Goal: Task Accomplishment & Management: Manage account settings

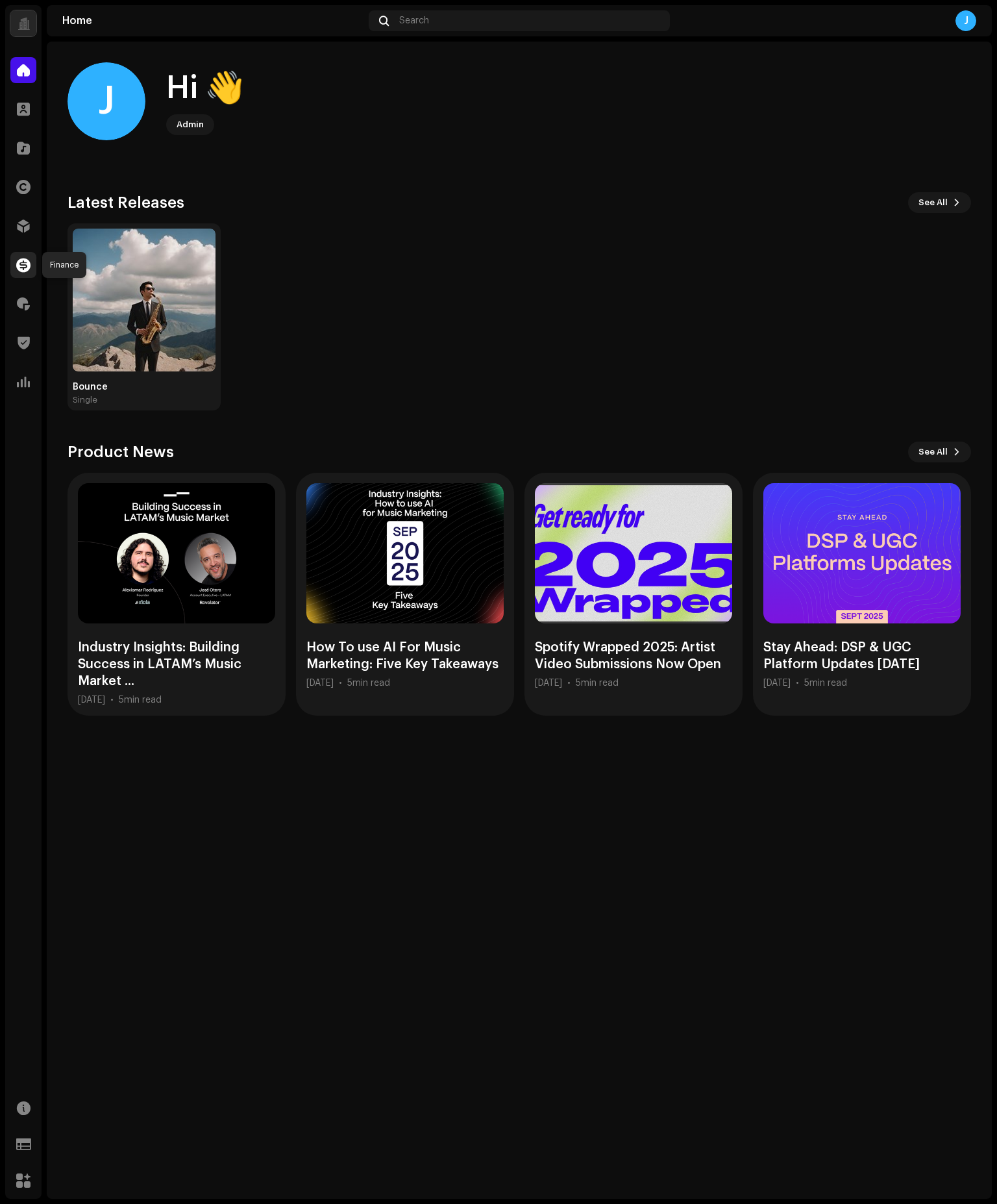
click at [27, 256] on div at bounding box center [23, 264] width 26 height 26
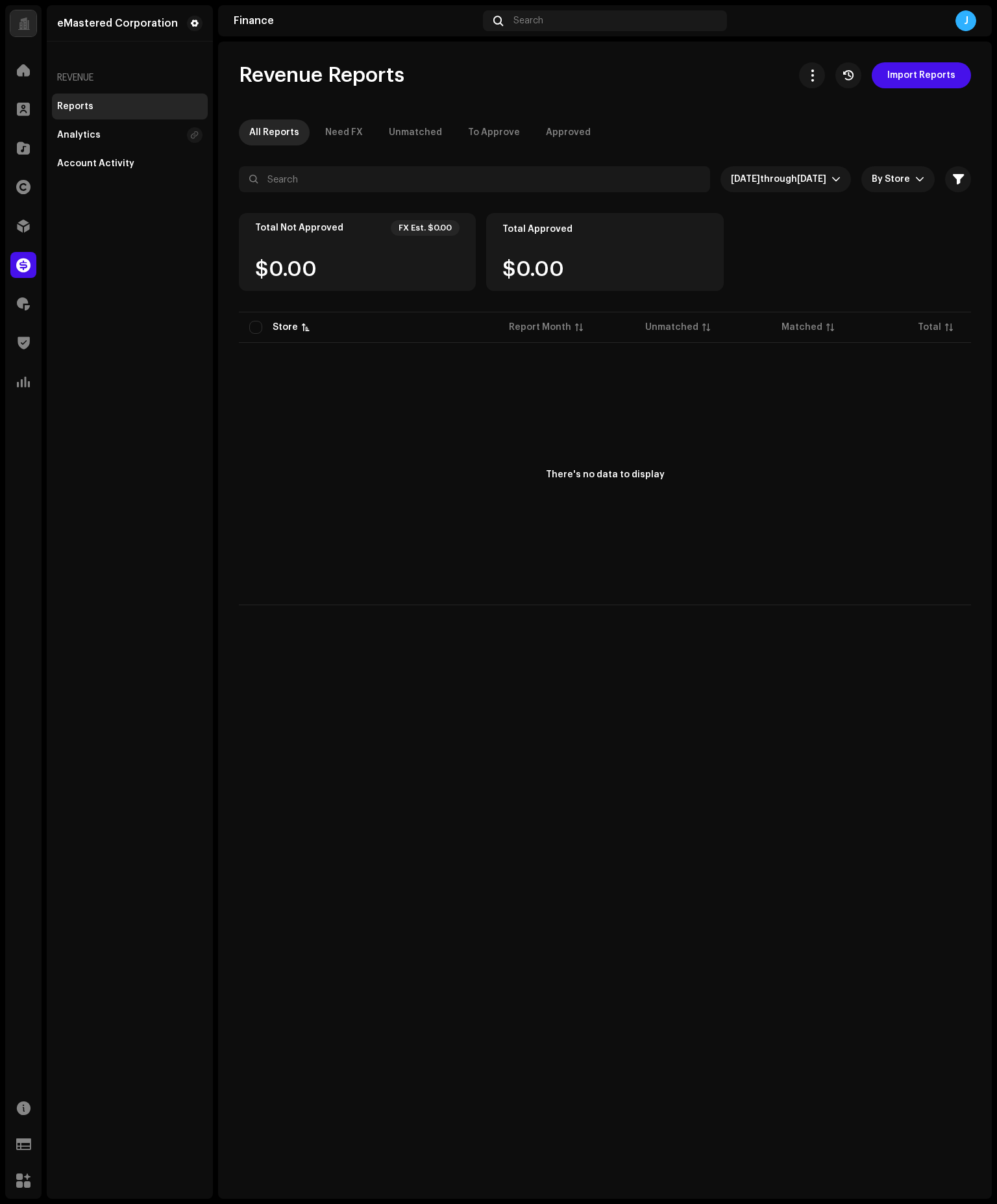
click at [195, 329] on div "eMastered Corporation Revenue Reports Analytics Account Activity" at bounding box center [130, 602] width 166 height 1193
click at [195, 328] on div "eMastered Corporation Revenue Reports Analytics Account Activity" at bounding box center [130, 602] width 166 height 1193
click at [24, 105] on span at bounding box center [23, 109] width 13 height 11
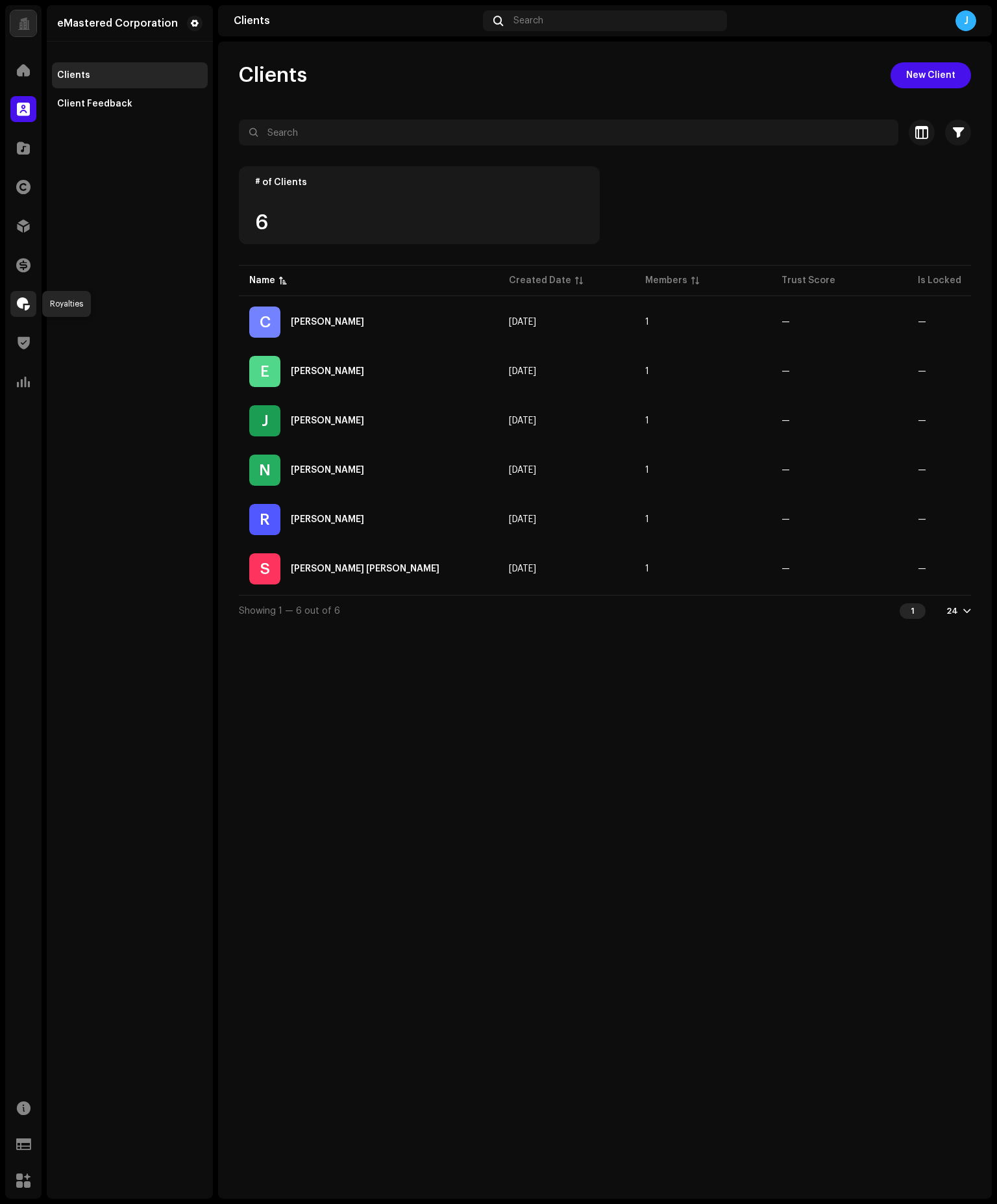
click at [28, 298] on span at bounding box center [23, 304] width 13 height 11
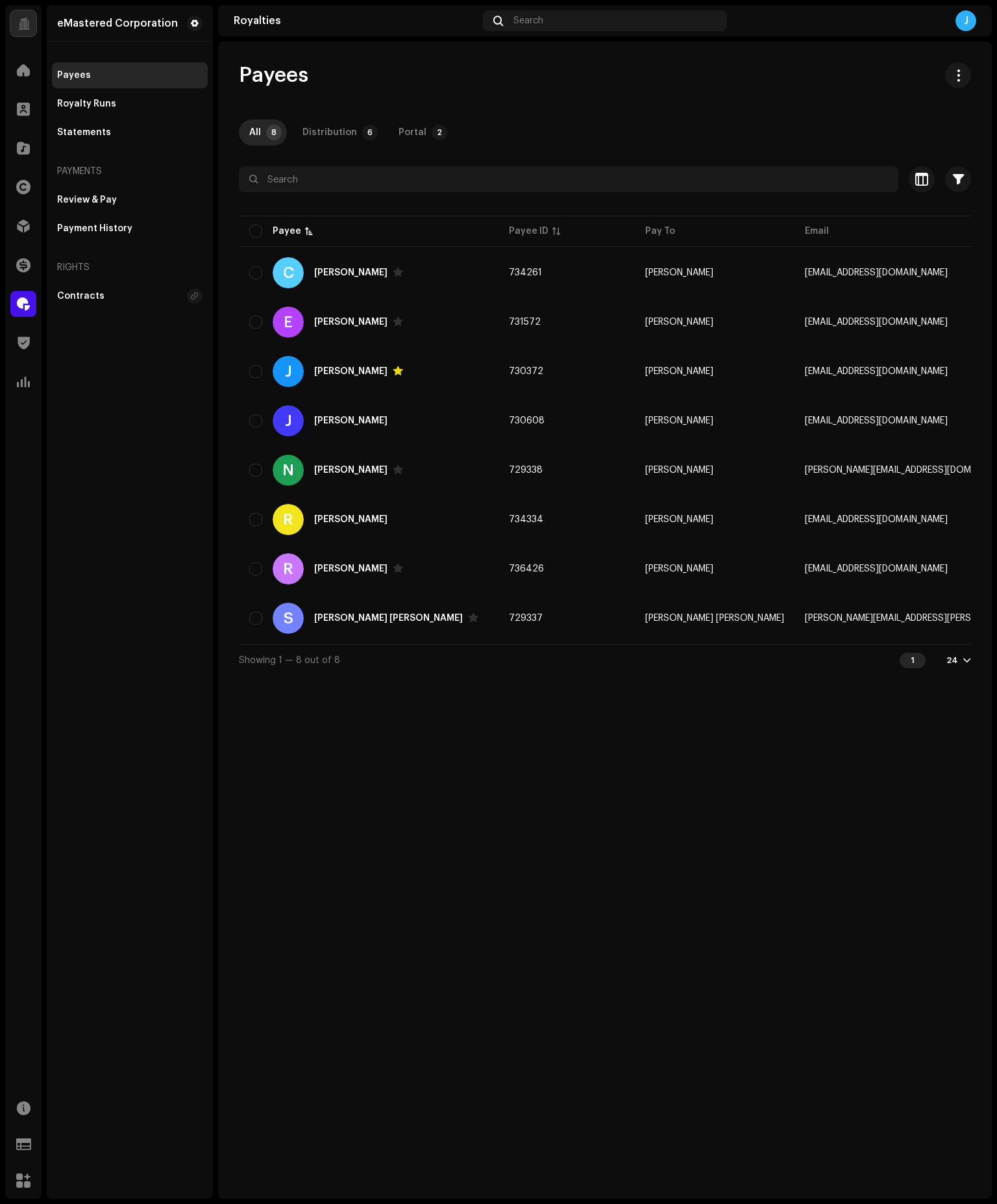
click at [587, 855] on div "Payees All 8 Distribution 6 Portal 2 Selected 0 Select all 8 Options Filters St…" at bounding box center [604, 620] width 774 height 1157
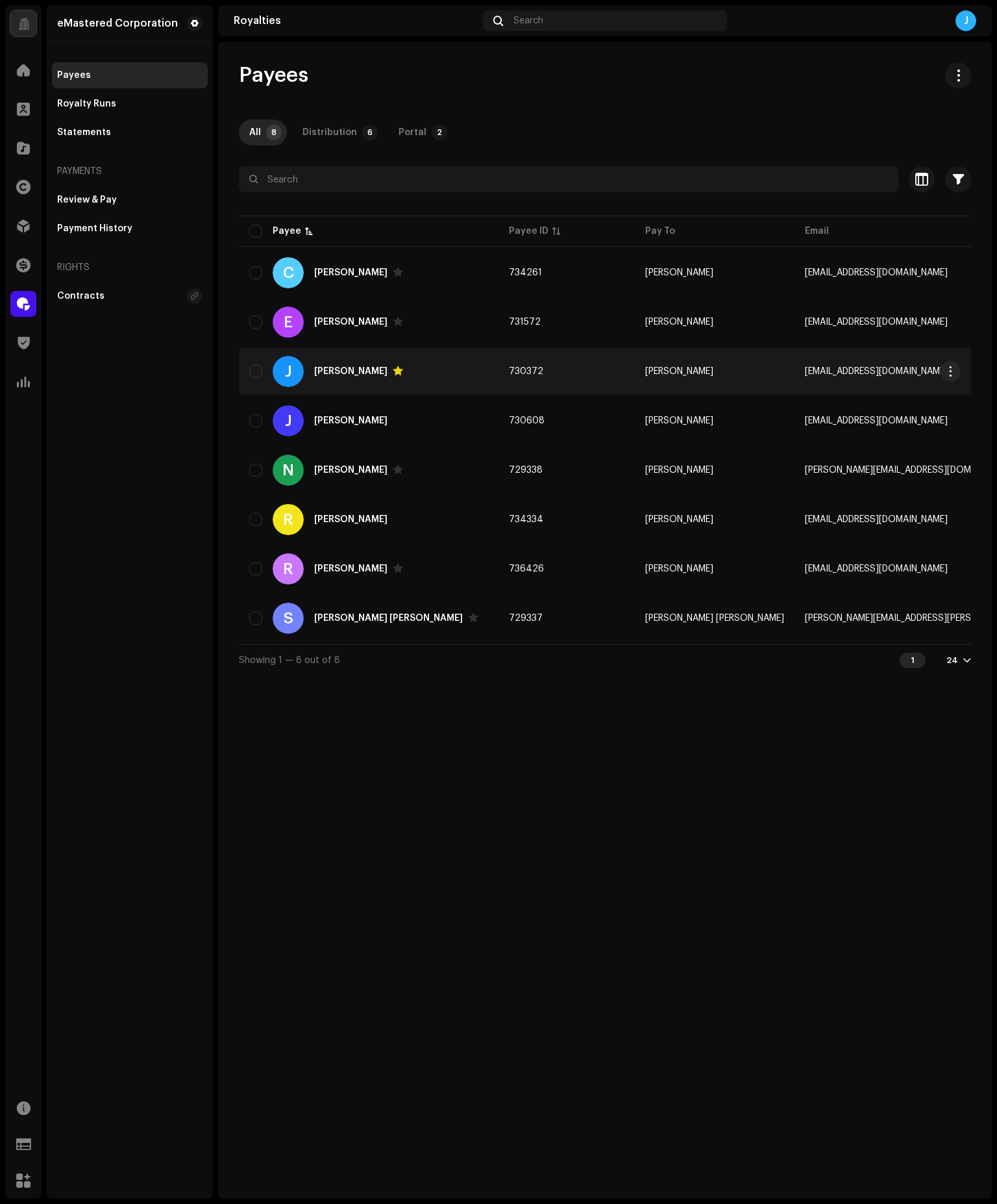
click at [571, 363] on td "730372" at bounding box center [566, 371] width 136 height 47
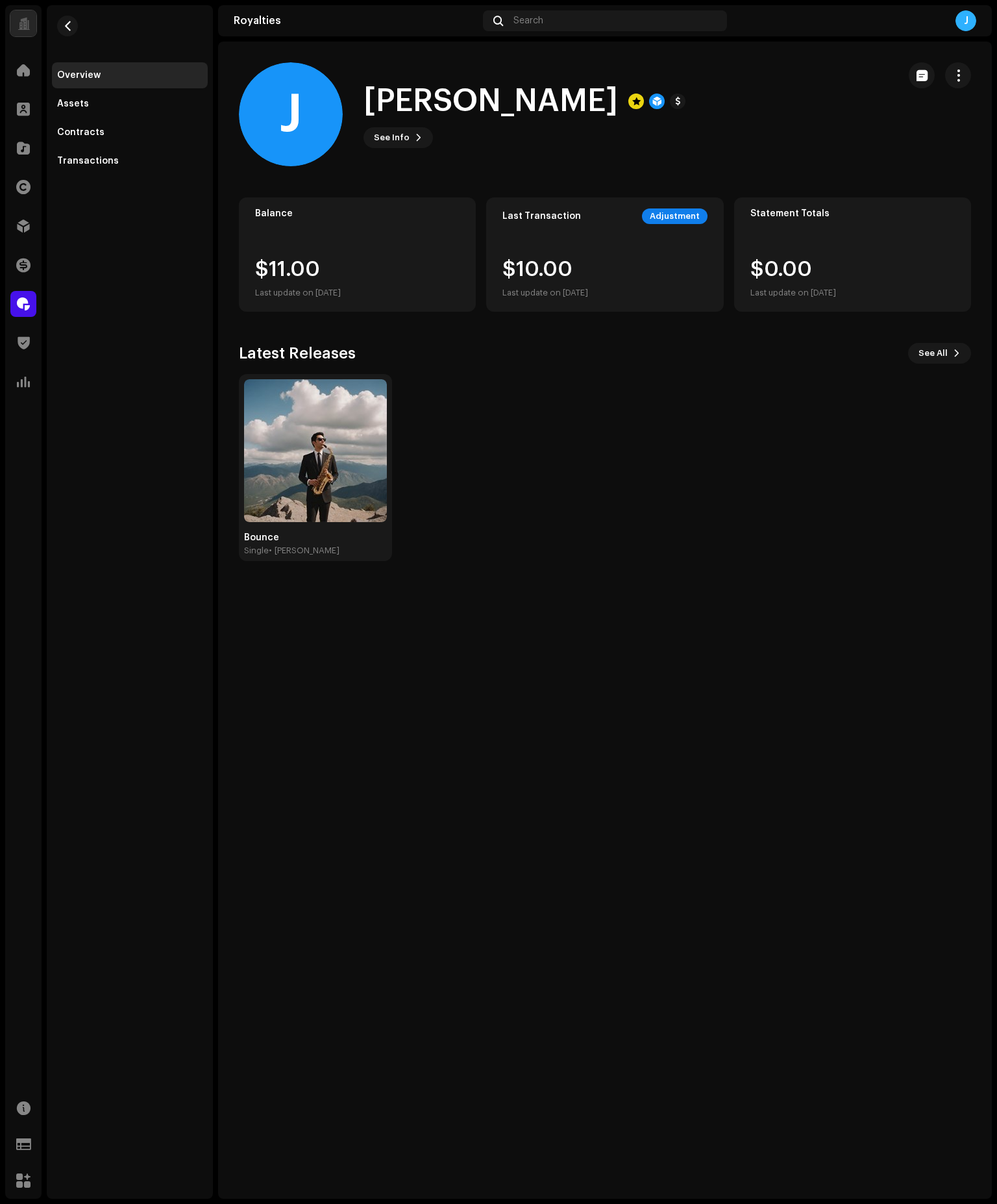
click at [899, 128] on div "J [PERSON_NAME] See Info" at bounding box center [605, 114] width 732 height 104
click at [960, 79] on span "button" at bounding box center [958, 76] width 13 height 11
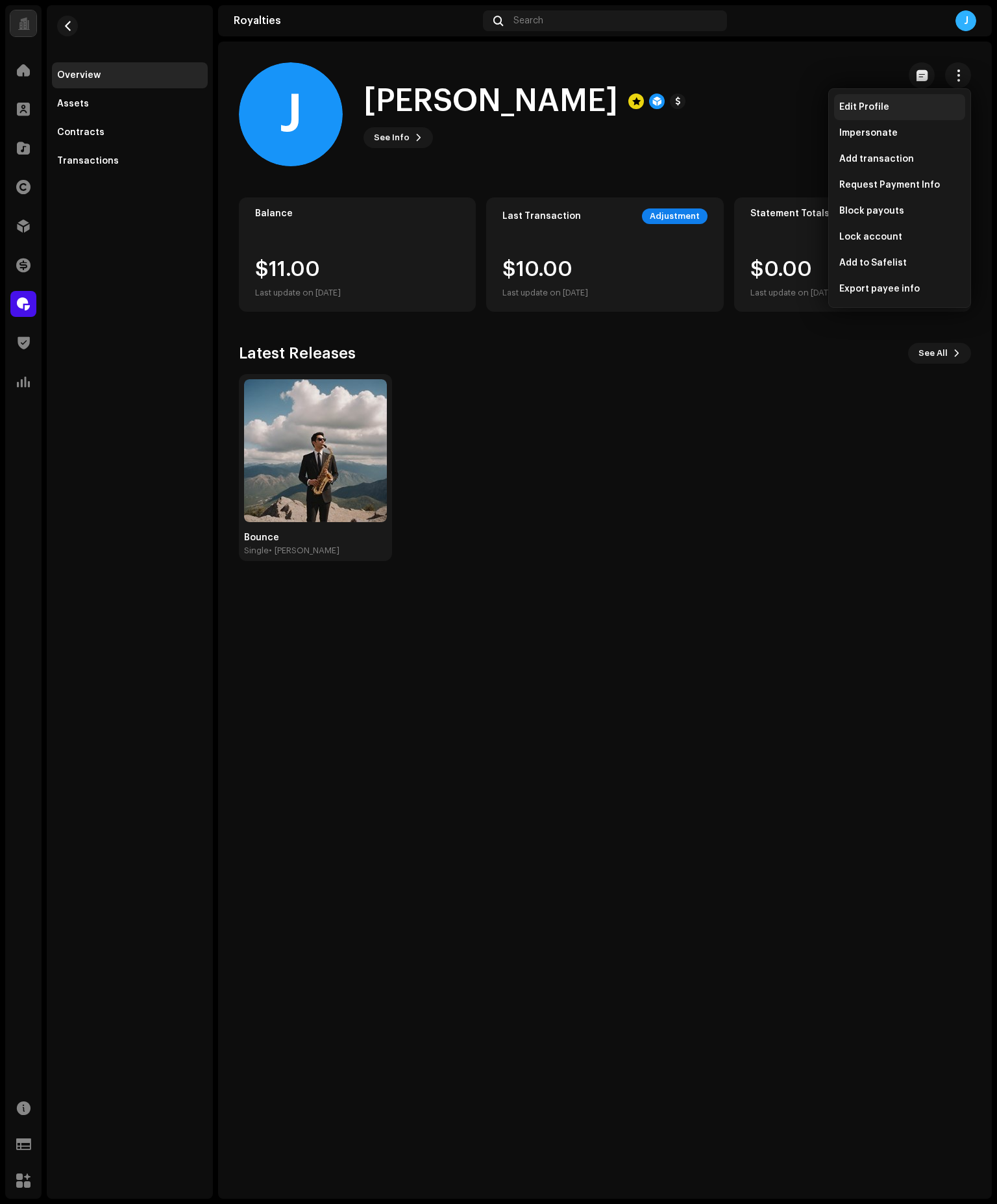
click at [887, 102] on div "Edit Profile" at bounding box center [899, 107] width 121 height 11
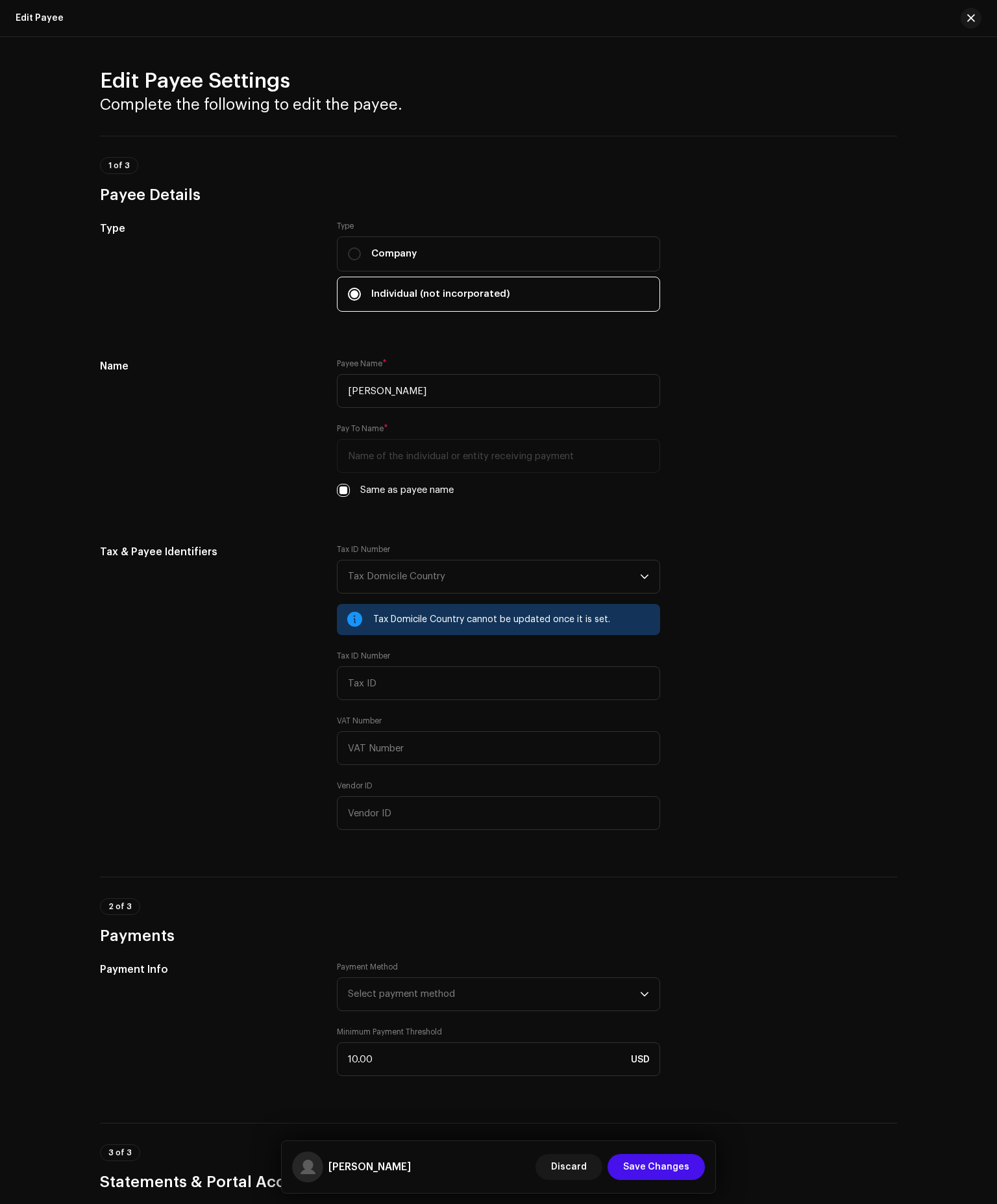
click at [260, 759] on div "Tax & Payee Identifiers" at bounding box center [207, 694] width 216 height 301
click at [422, 571] on span "Tax Domicile Country" at bounding box center [397, 576] width 98 height 10
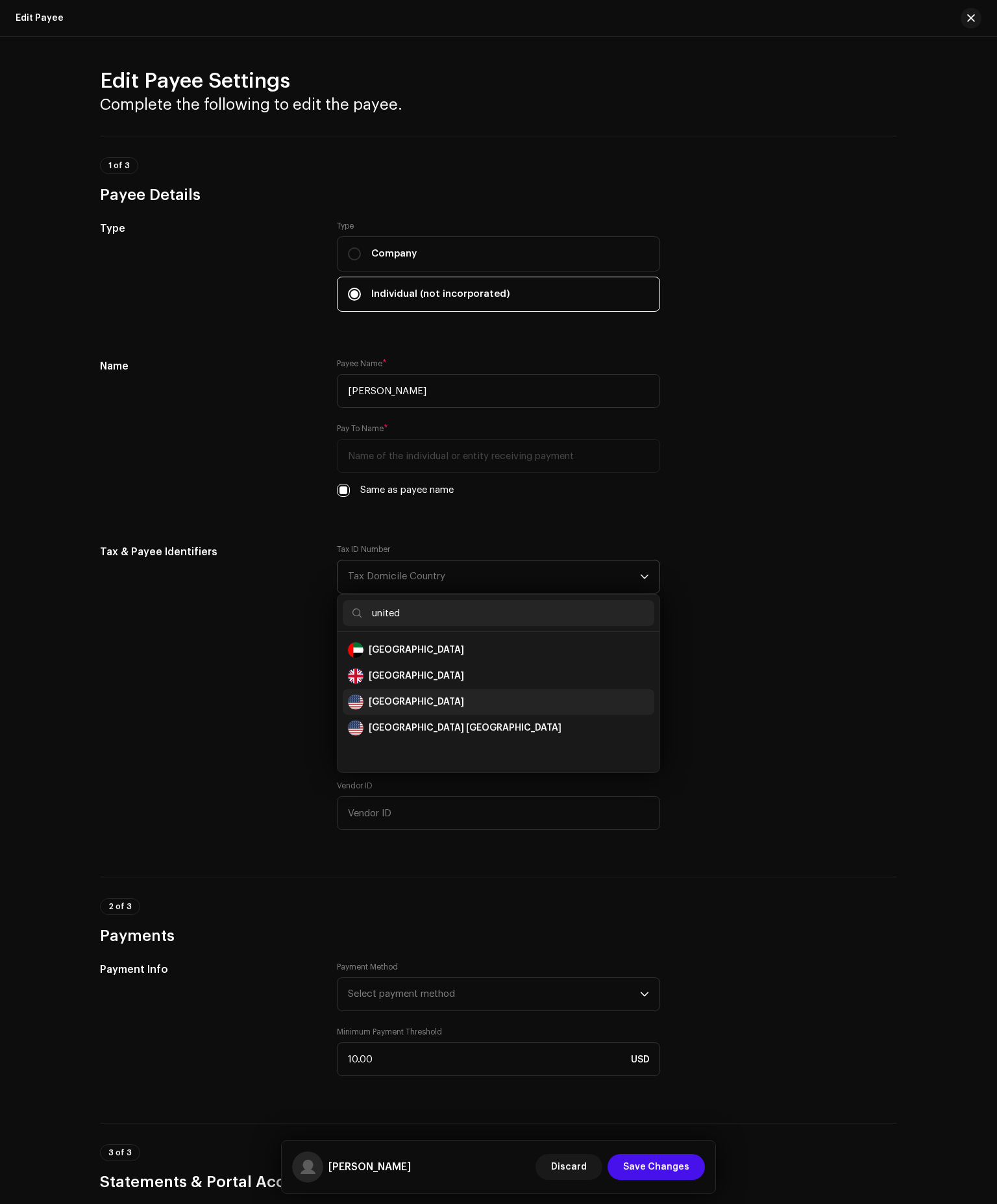
type input "united"
click at [408, 702] on div "[GEOGRAPHIC_DATA]" at bounding box center [416, 702] width 96 height 13
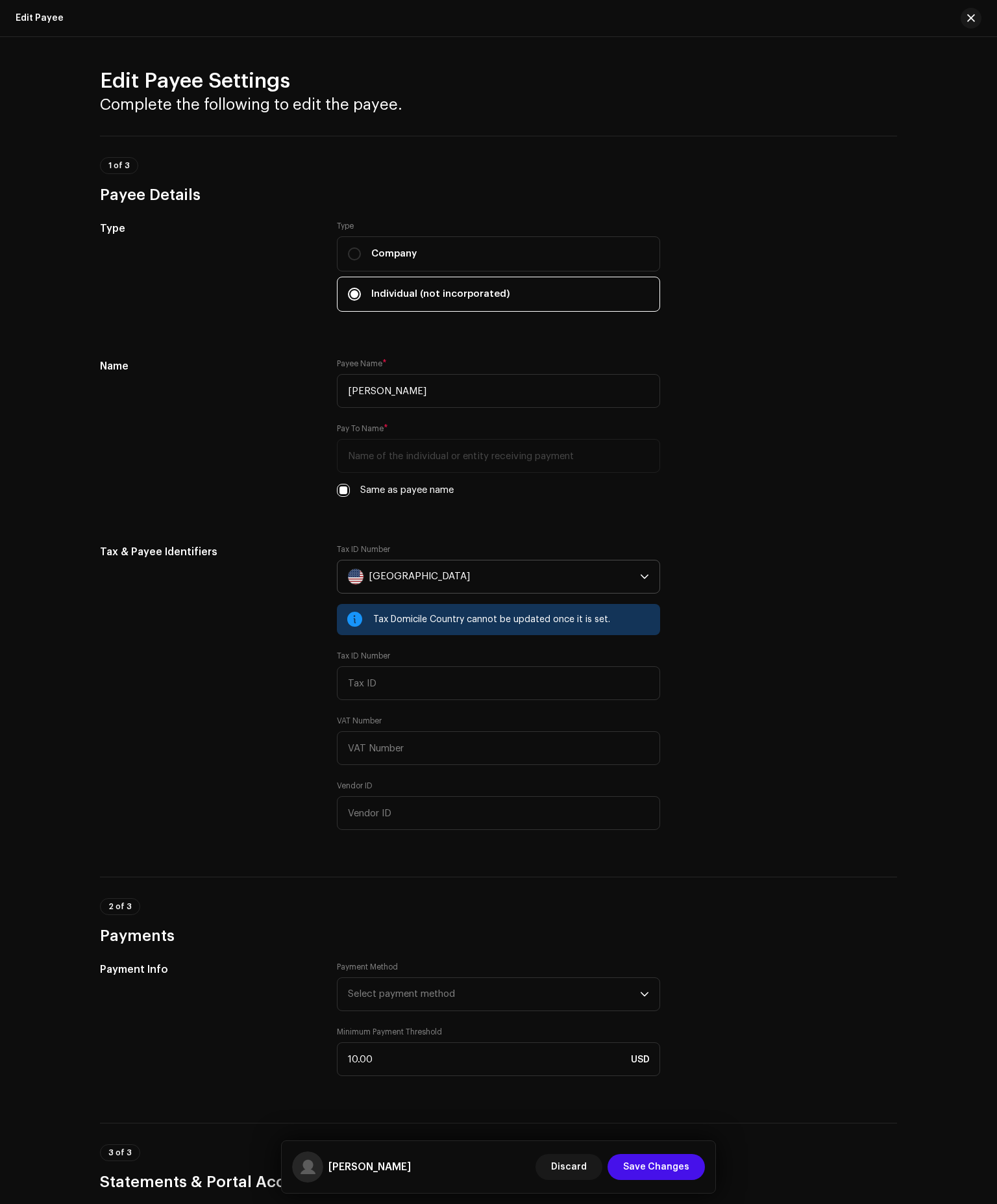
click at [114, 662] on div "Tax & Payee Identifiers" at bounding box center [207, 694] width 216 height 301
click at [410, 674] on input "text" at bounding box center [498, 683] width 323 height 34
click at [404, 732] on input "text" at bounding box center [498, 748] width 323 height 34
click at [396, 801] on input "text" at bounding box center [498, 813] width 323 height 34
click at [286, 775] on div "Tax & Payee Identifiers" at bounding box center [207, 694] width 216 height 301
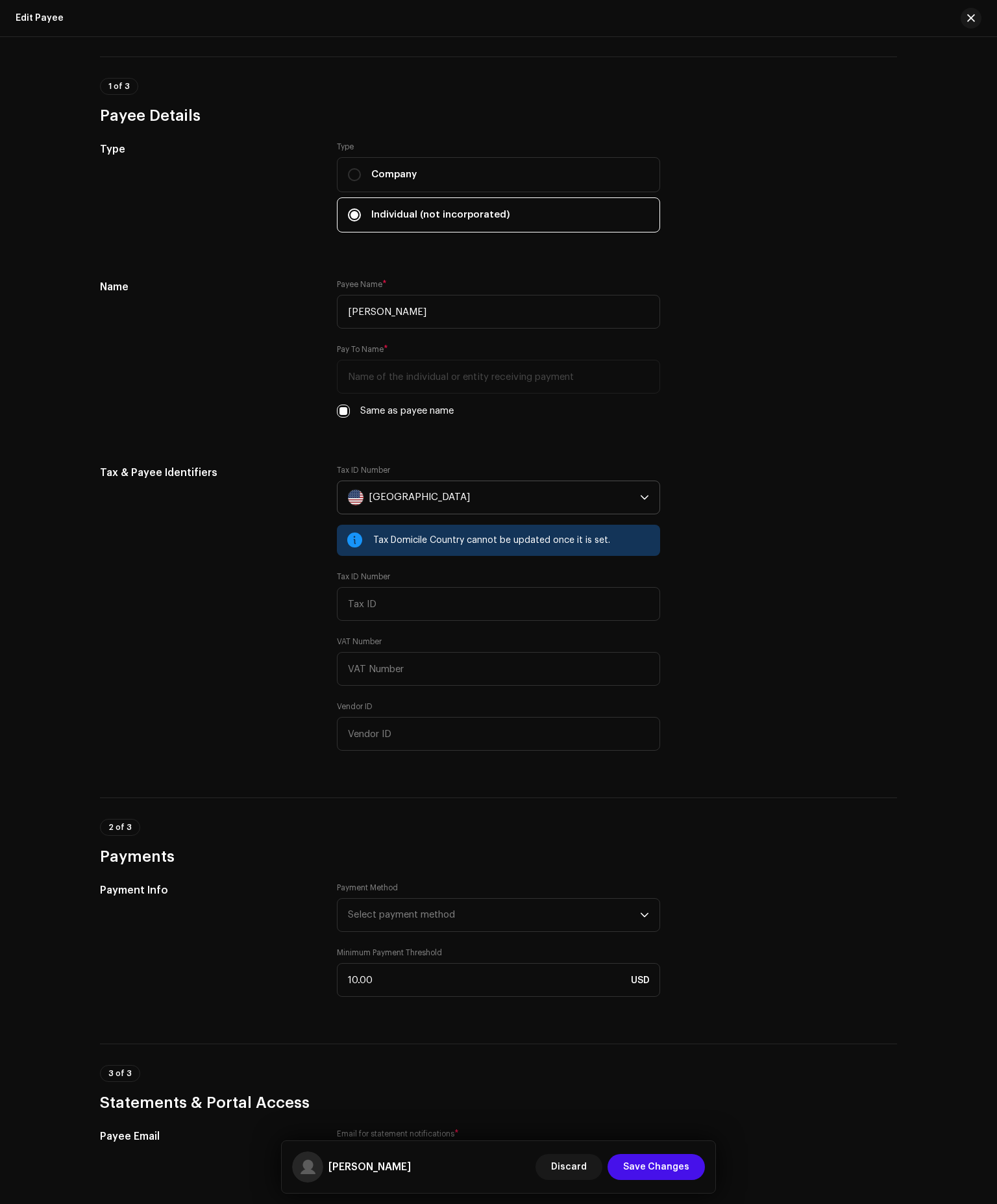
scroll to position [262, 0]
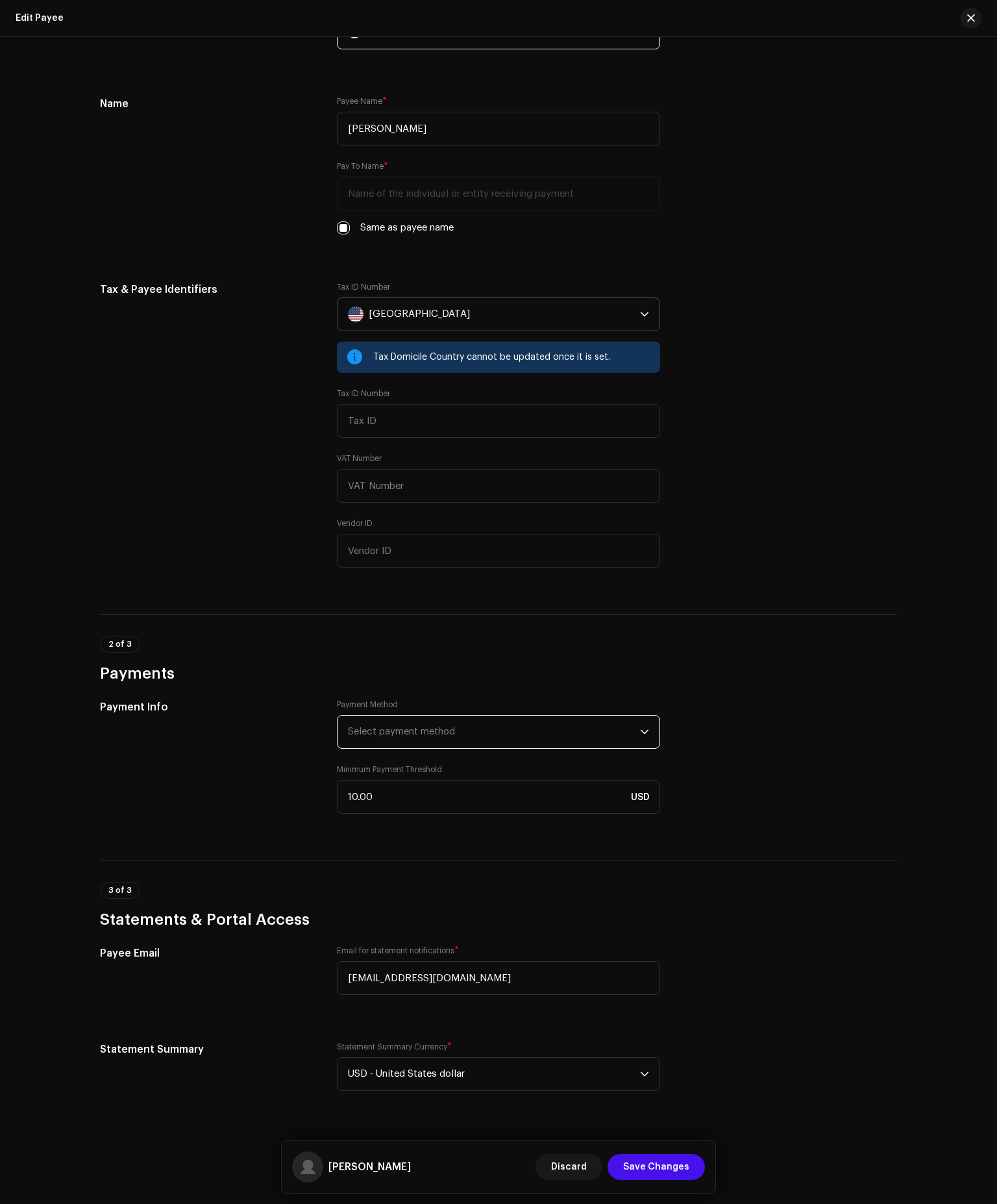
click at [387, 735] on span "Select payment method" at bounding box center [401, 731] width 107 height 10
click at [383, 760] on div "Tipalti" at bounding box center [498, 767] width 301 height 15
click at [274, 760] on div "Payment Info" at bounding box center [207, 763] width 216 height 130
click at [649, 1167] on span "Save Changes" at bounding box center [656, 1166] width 66 height 26
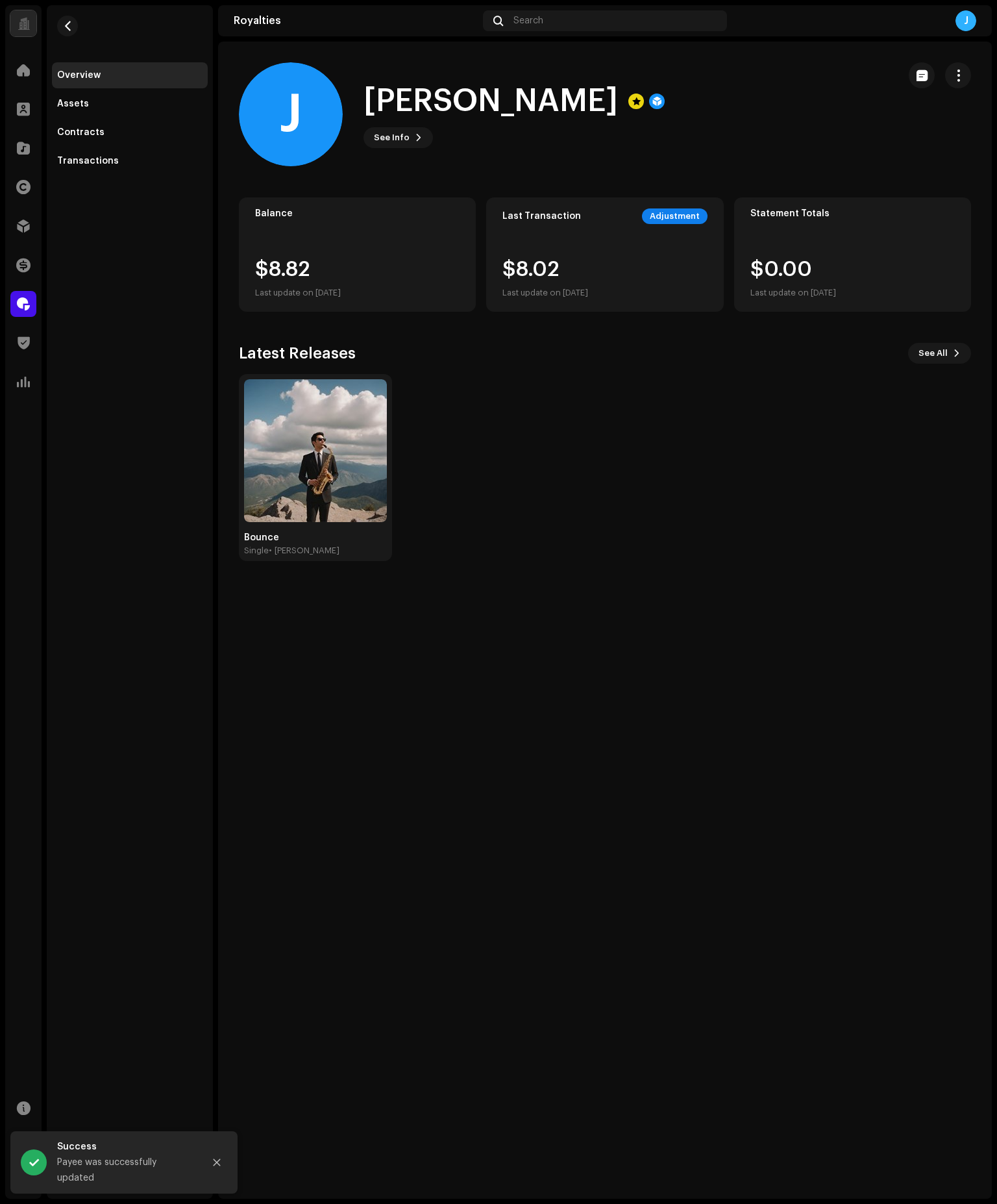
click at [669, 1106] on div "J [PERSON_NAME] J [PERSON_NAME] See Info Balance $8.82 Last update on [DATE] La…" at bounding box center [604, 620] width 774 height 1157
click at [25, 305] on span at bounding box center [23, 304] width 13 height 11
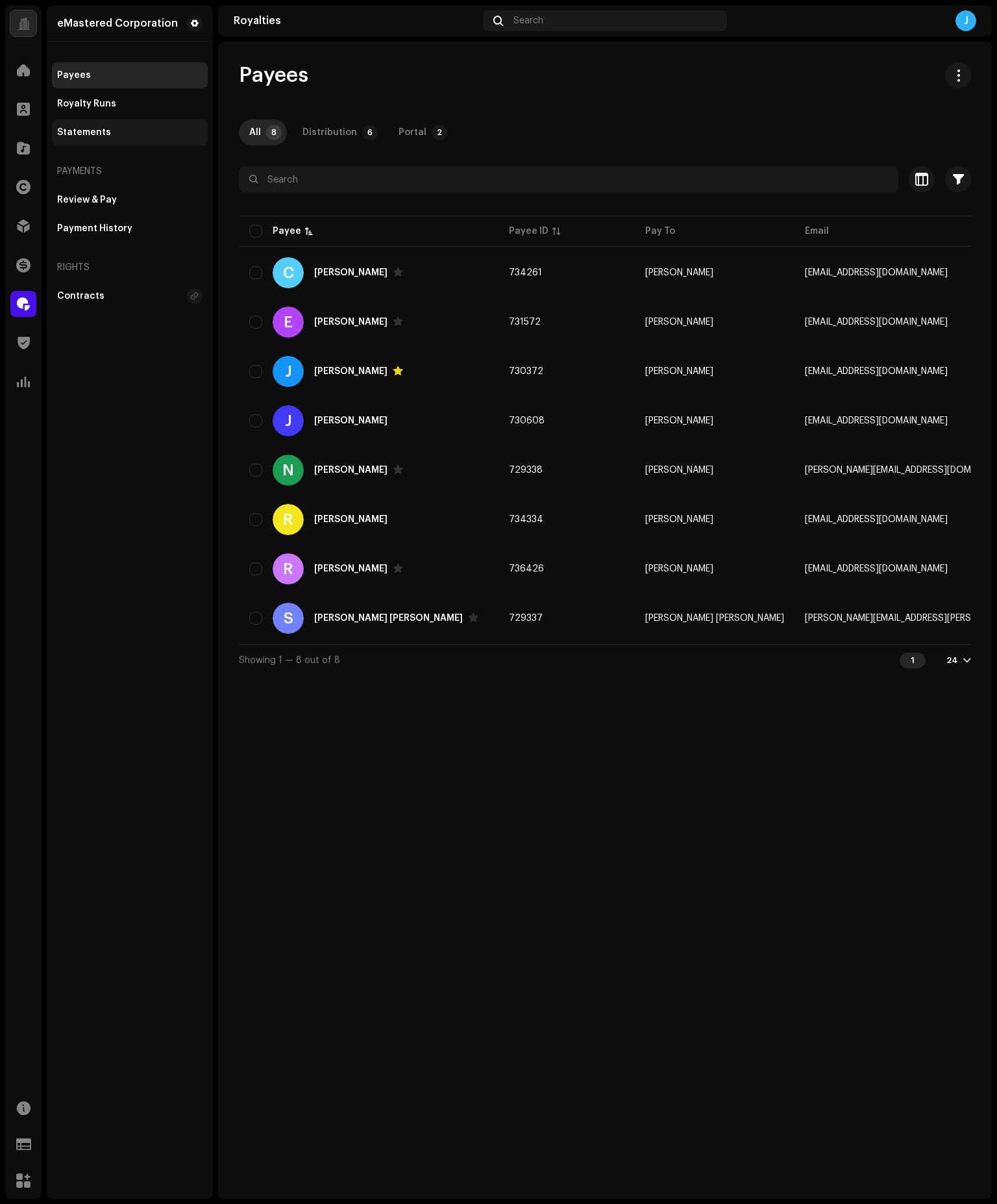
click at [96, 124] on div "Statements" at bounding box center [130, 132] width 156 height 26
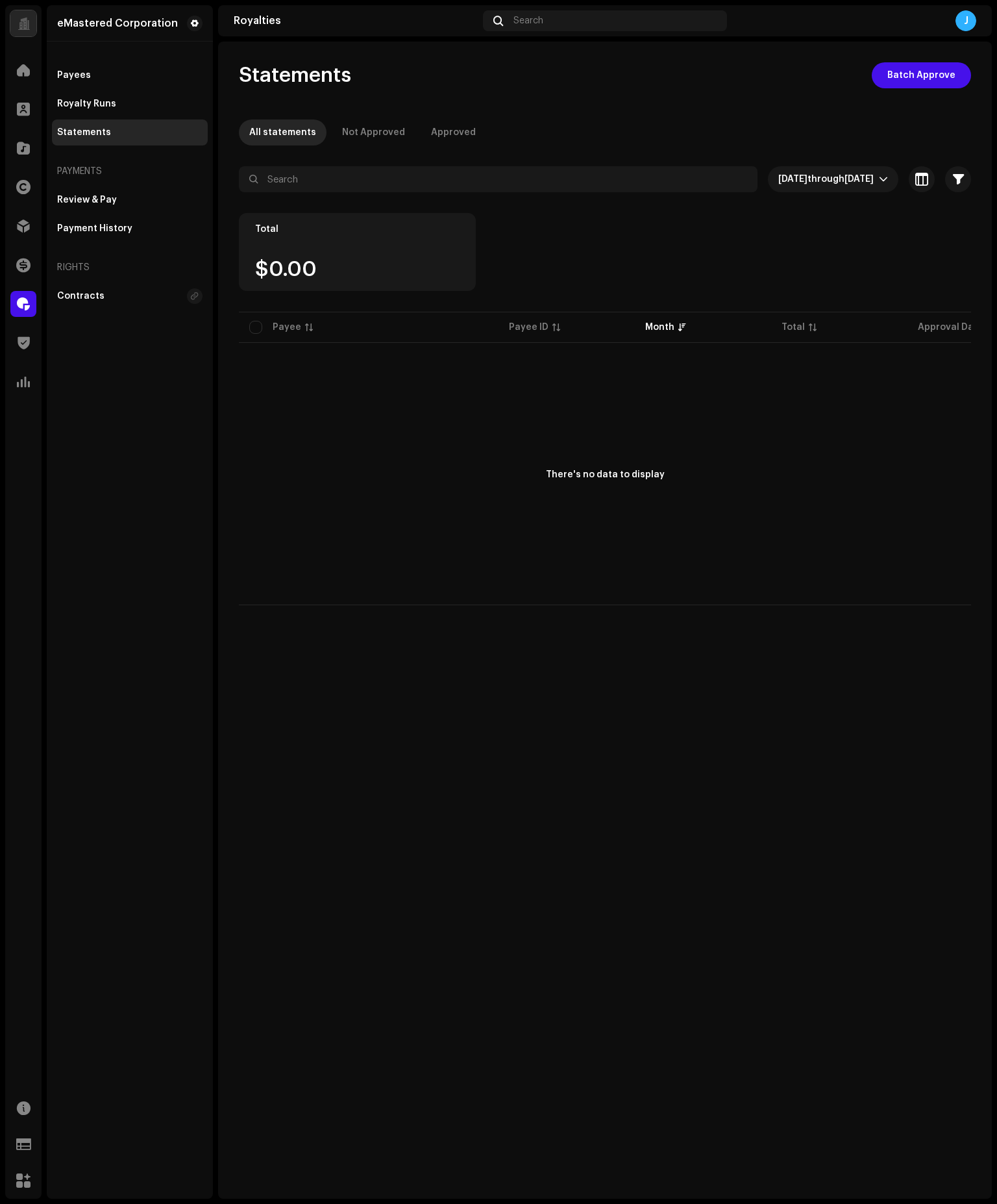
click at [96, 124] on div "Statements" at bounding box center [130, 132] width 156 height 26
click at [100, 108] on div "Royalty Runs" at bounding box center [86, 104] width 59 height 11
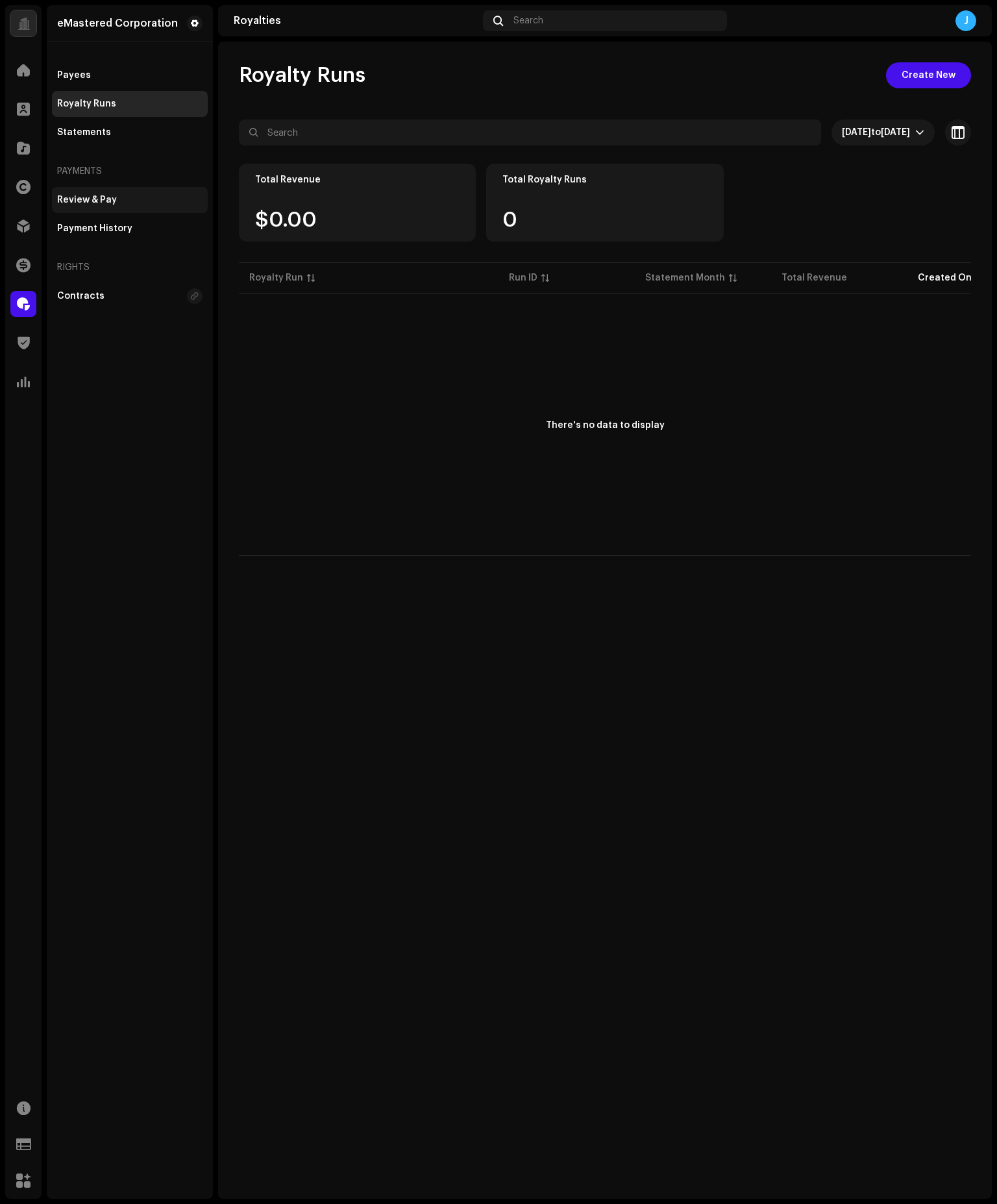
click at [102, 199] on div "Review & Pay" at bounding box center [87, 200] width 60 height 11
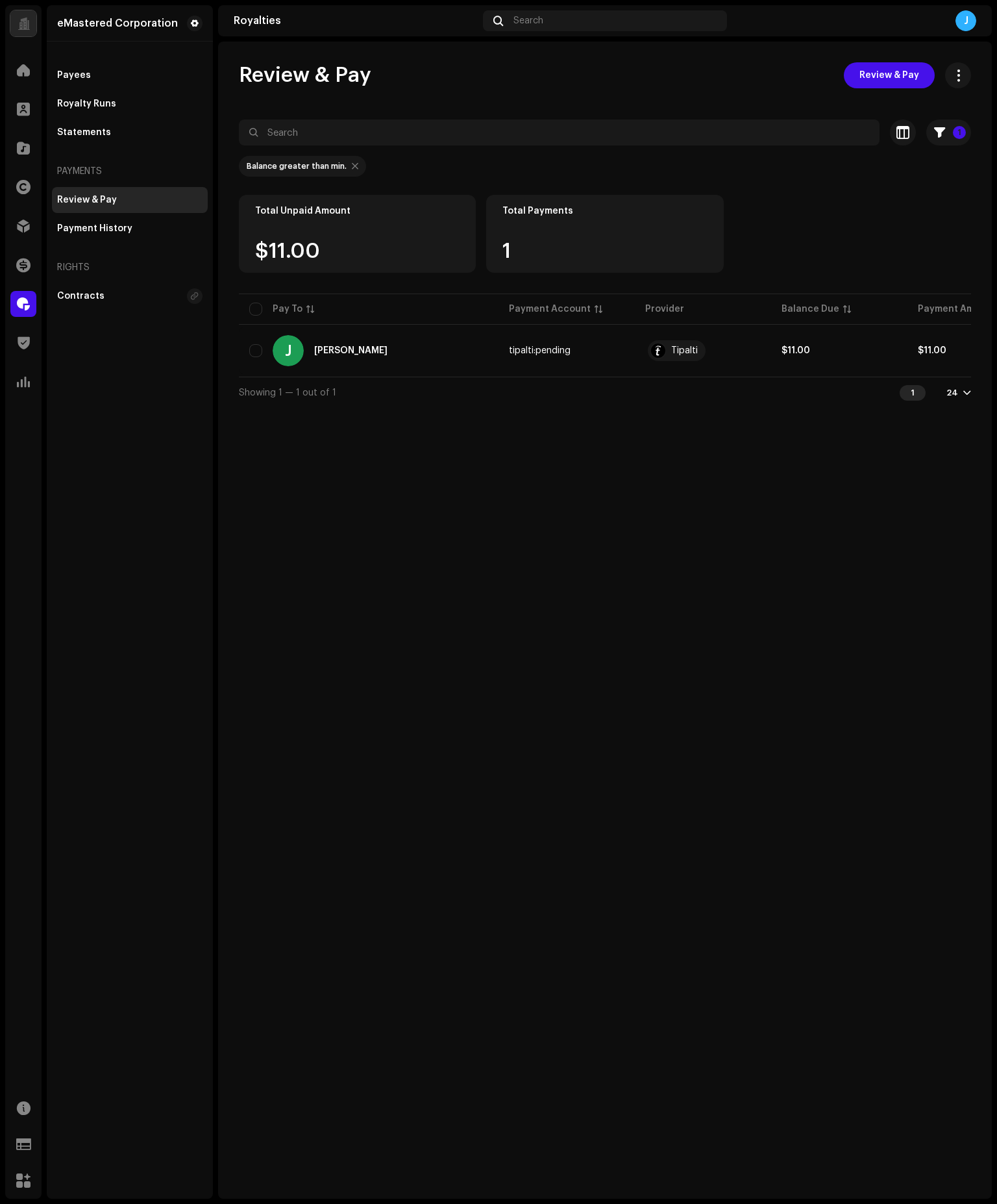
click at [446, 424] on div "Review & Pay Review & Pay 1 Selected 0 Select all 1 Options Filters Payment pro…" at bounding box center [604, 620] width 774 height 1157
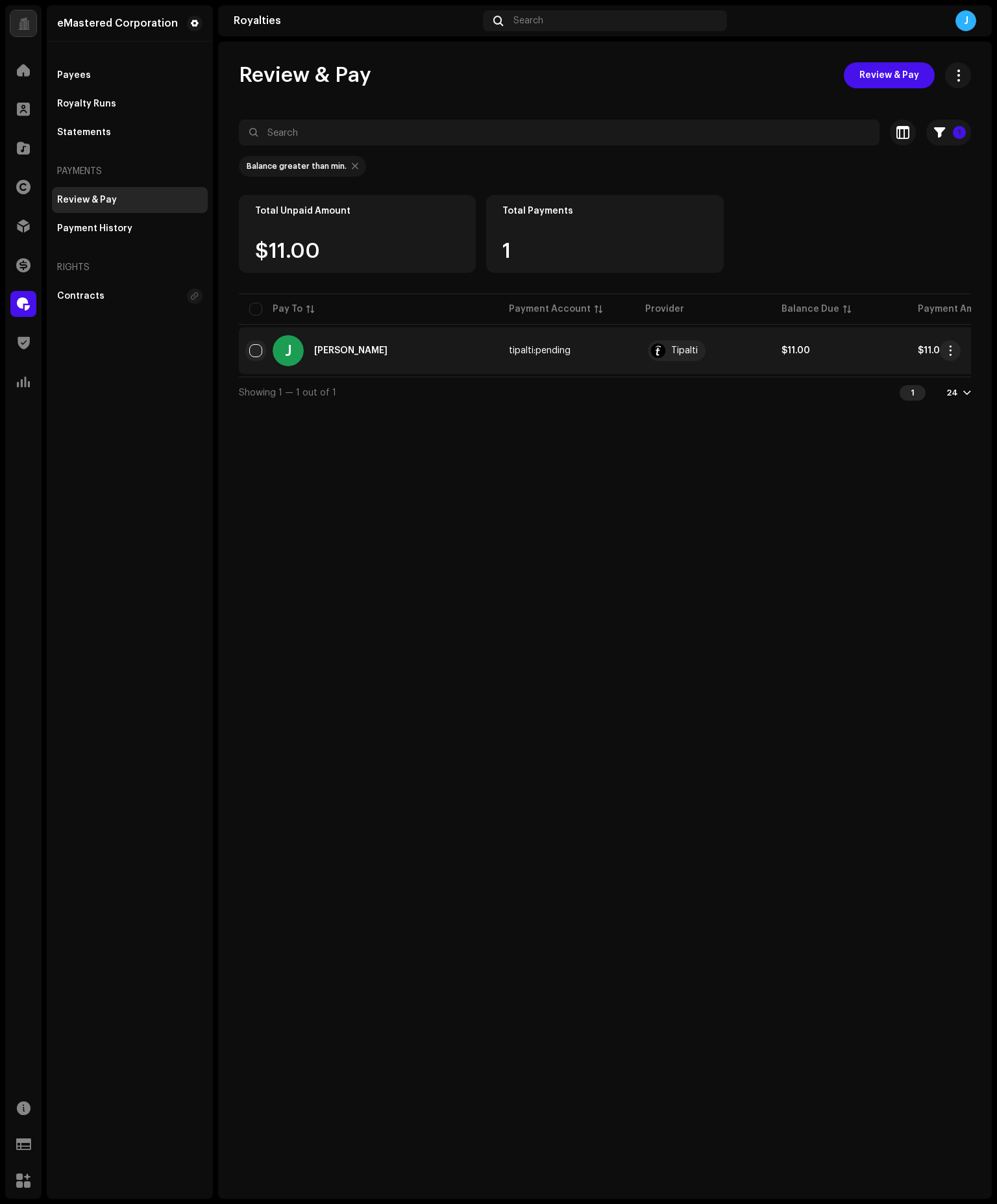
click at [254, 349] on input "checkbox" at bounding box center [256, 351] width 13 height 13
checkbox input "true"
click at [321, 529] on div "Review & Pay Review & Pay 1 Selected 1 Deselect all 1 Options Filters Payment p…" at bounding box center [604, 620] width 774 height 1157
click at [259, 346] on input "Row Selected" at bounding box center [256, 351] width 13 height 13
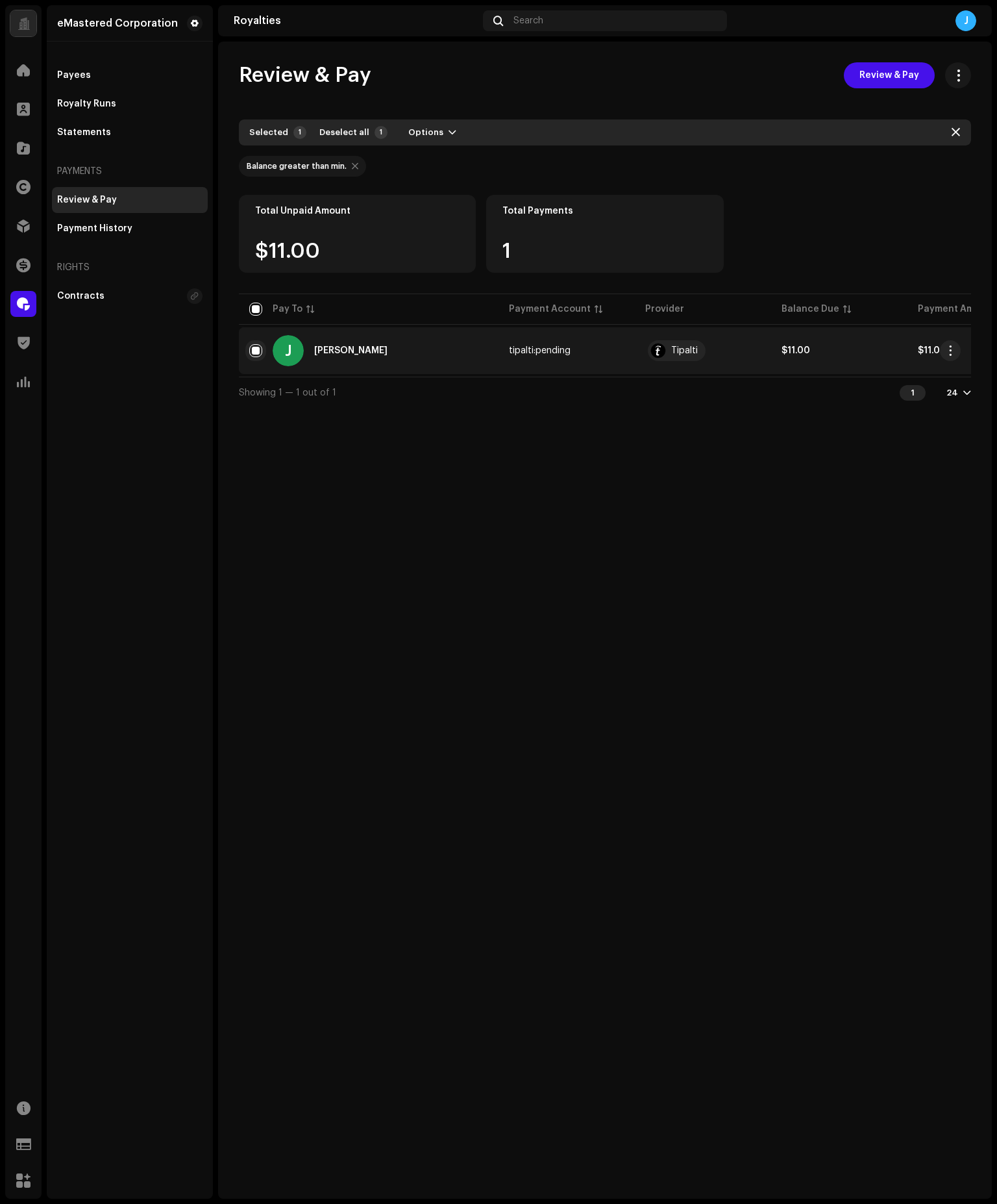
checkbox input "false"
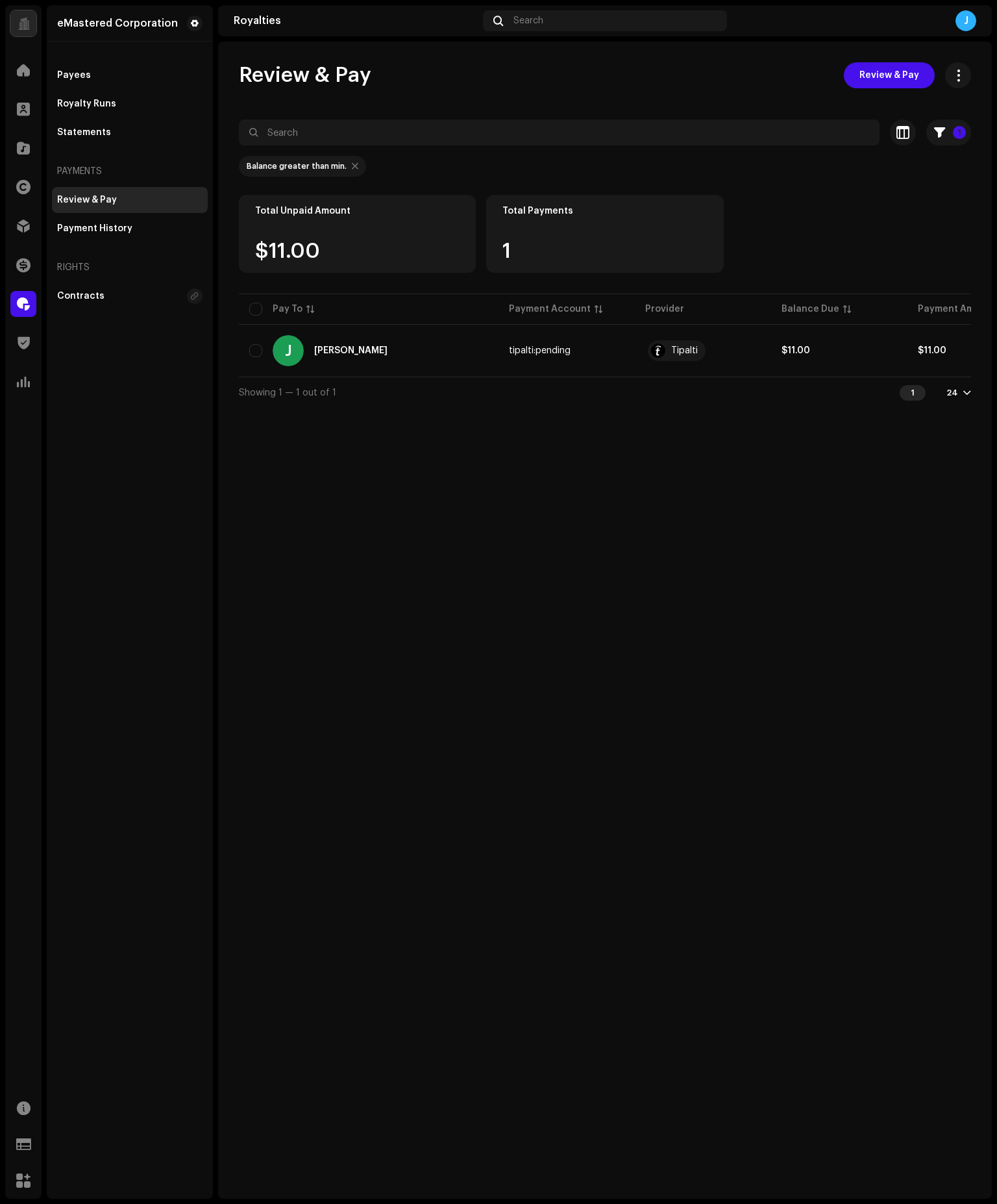
click at [119, 193] on div "Review & Pay" at bounding box center [130, 199] width 156 height 26
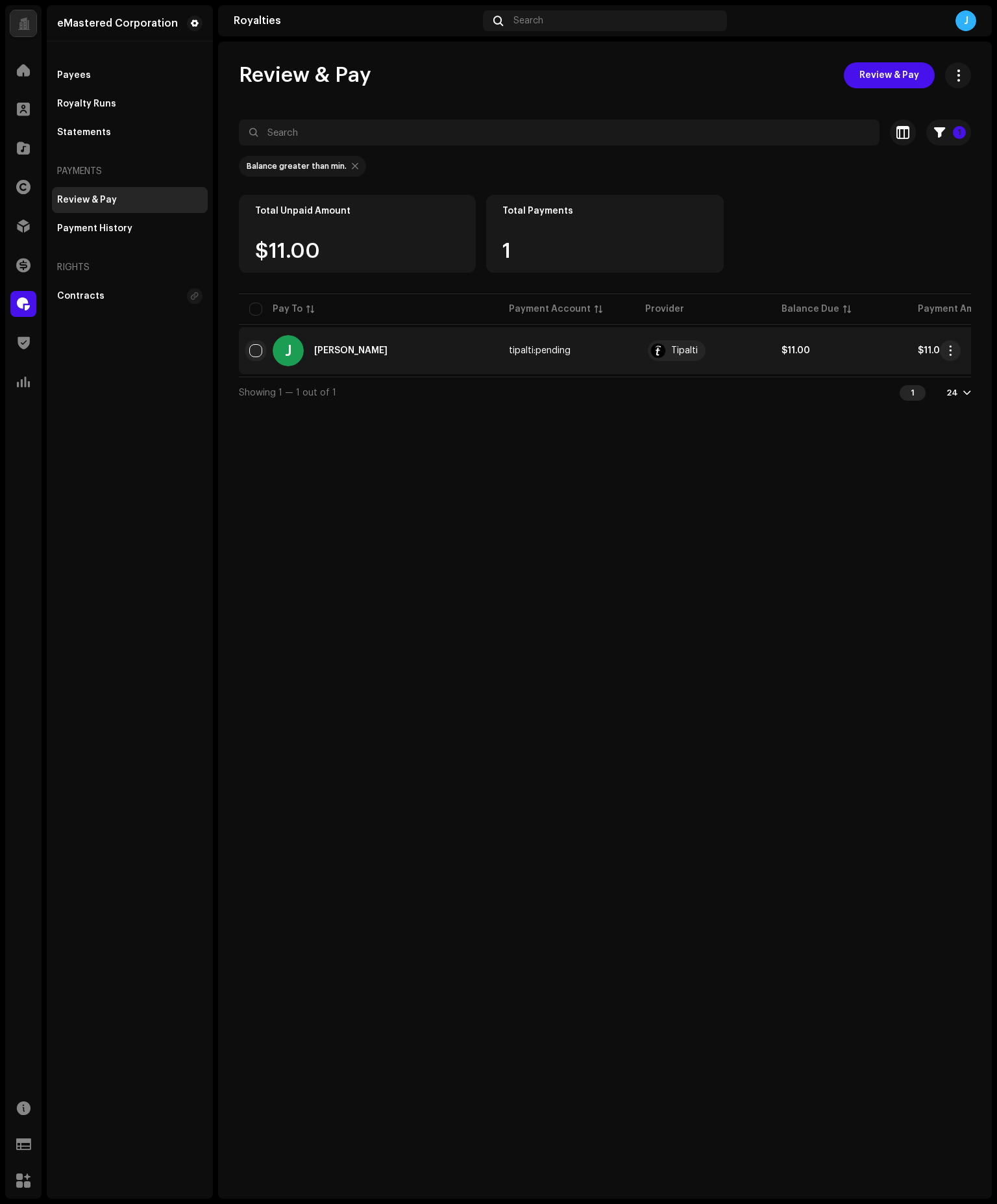
click at [252, 346] on input "Row Unselected" at bounding box center [256, 351] width 13 height 13
checkbox input "true"
click at [893, 68] on span "Review & Pay" at bounding box center [889, 75] width 60 height 26
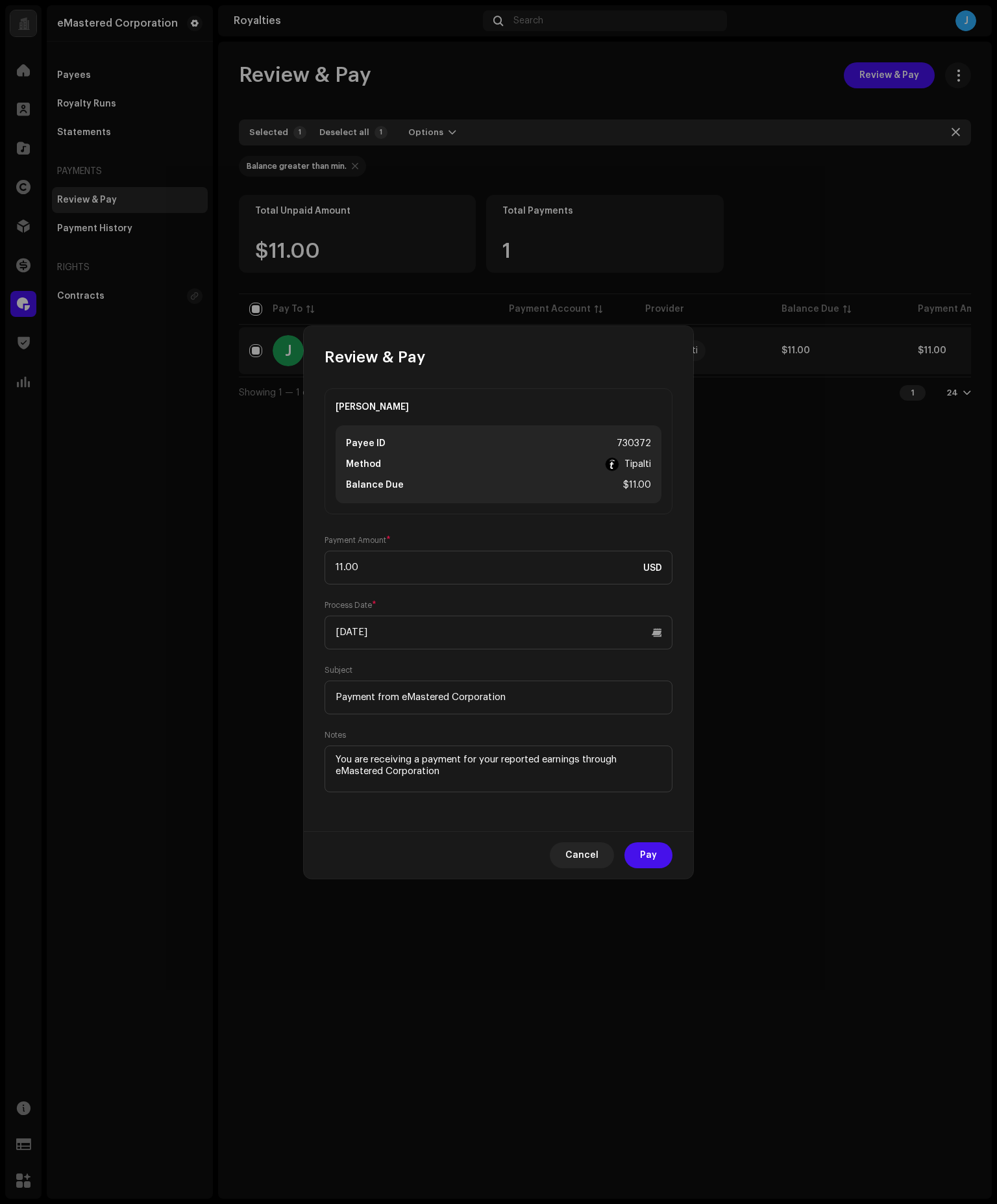
click at [381, 835] on div "Cancel Pay" at bounding box center [498, 854] width 389 height 47
drag, startPoint x: 598, startPoint y: 854, endPoint x: 527, endPoint y: 829, distance: 75.3
click at [527, 829] on div "Review & Pay [PERSON_NAME] Payee ID 730372 Method Tipalti Balance Due $11.00 Pa…" at bounding box center [498, 603] width 389 height 553
click at [572, 815] on div "[PERSON_NAME] Payee ID 730372 Method Tipalti Balance Due $11.00 Payment Amount …" at bounding box center [498, 599] width 389 height 464
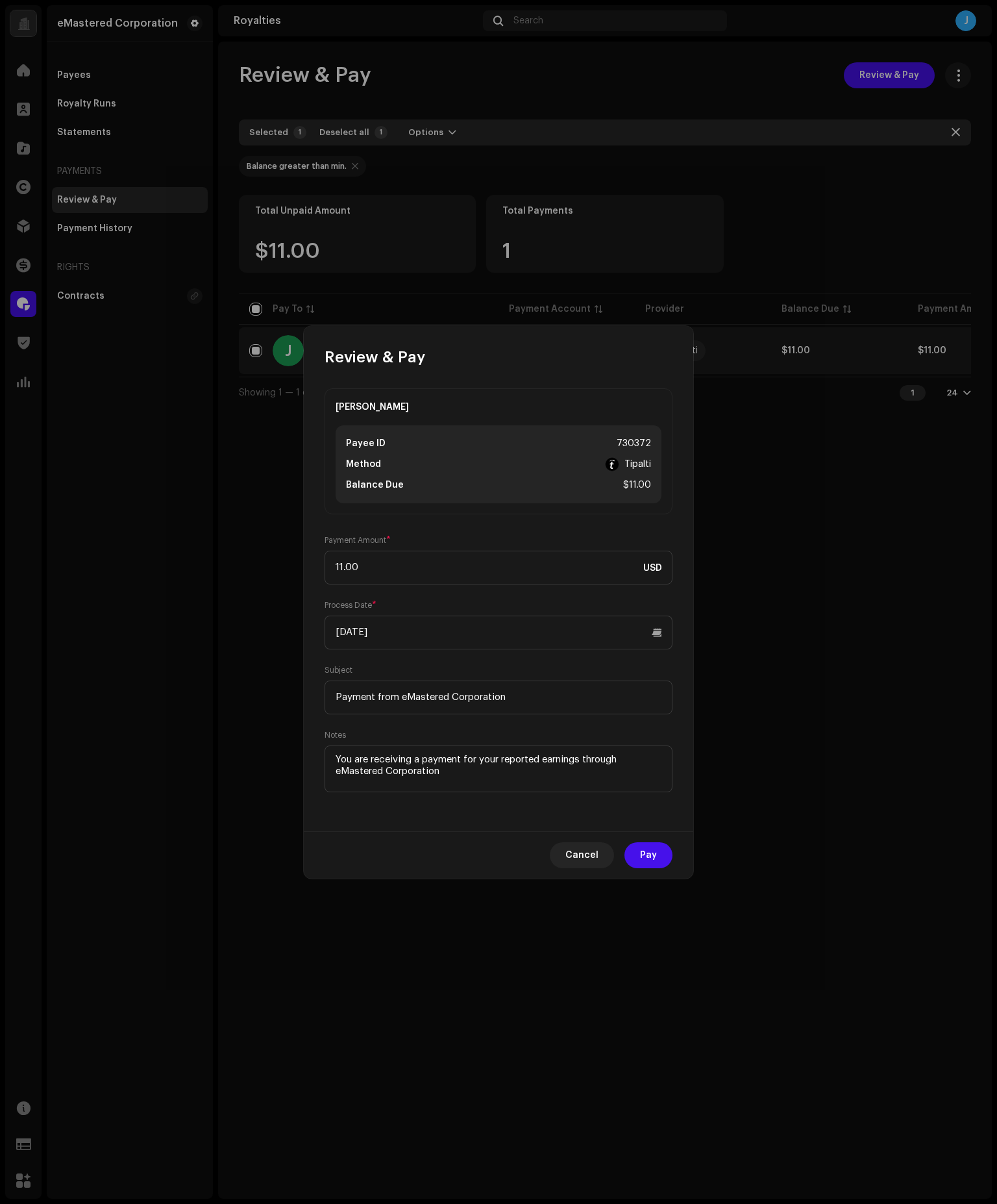
click at [407, 849] on div "Cancel Pay" at bounding box center [498, 854] width 389 height 47
click at [408, 849] on div "Cancel Pay" at bounding box center [498, 854] width 389 height 47
click at [573, 858] on span "Cancel" at bounding box center [582, 854] width 33 height 26
checkbox input "false"
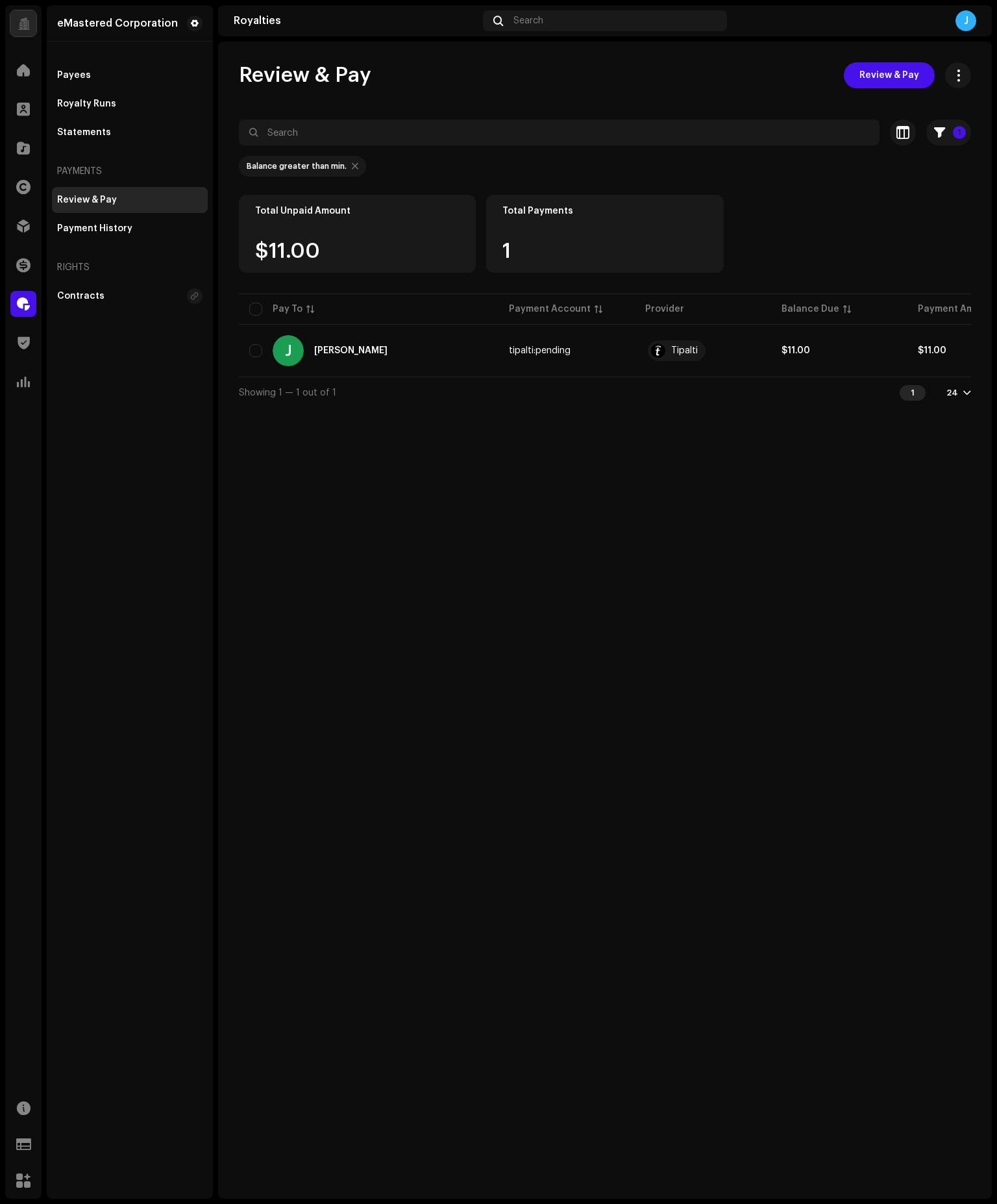
click at [573, 858] on div "Review & Pay Review & Pay 1 Selected 0 Select all 1 Options Filters Payment pro…" at bounding box center [604, 620] width 774 height 1157
click at [100, 203] on div "Review & Pay" at bounding box center [87, 200] width 60 height 11
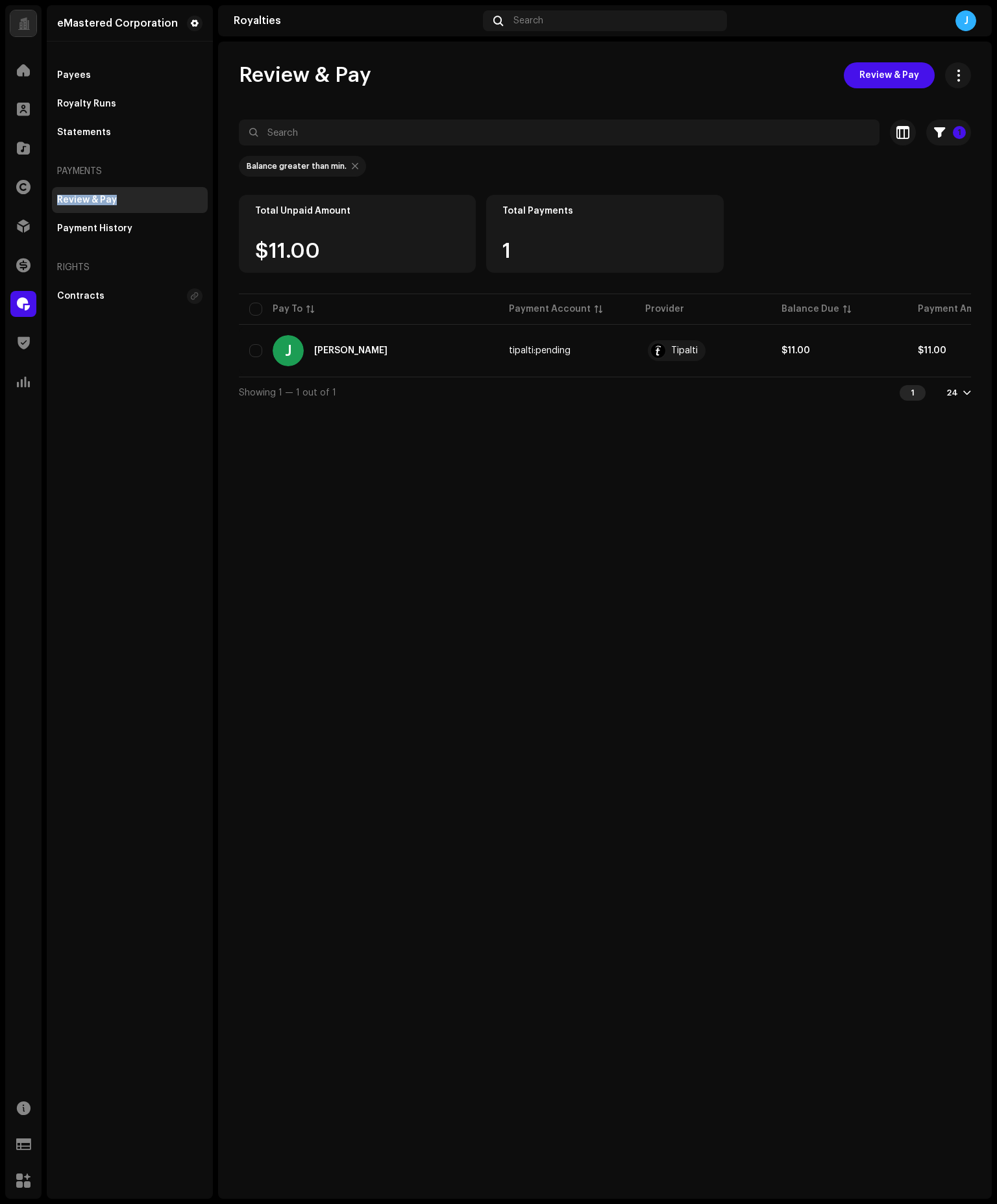
click at [100, 203] on div "Review & Pay" at bounding box center [87, 200] width 60 height 11
click at [82, 69] on div "Payees" at bounding box center [130, 75] width 156 height 26
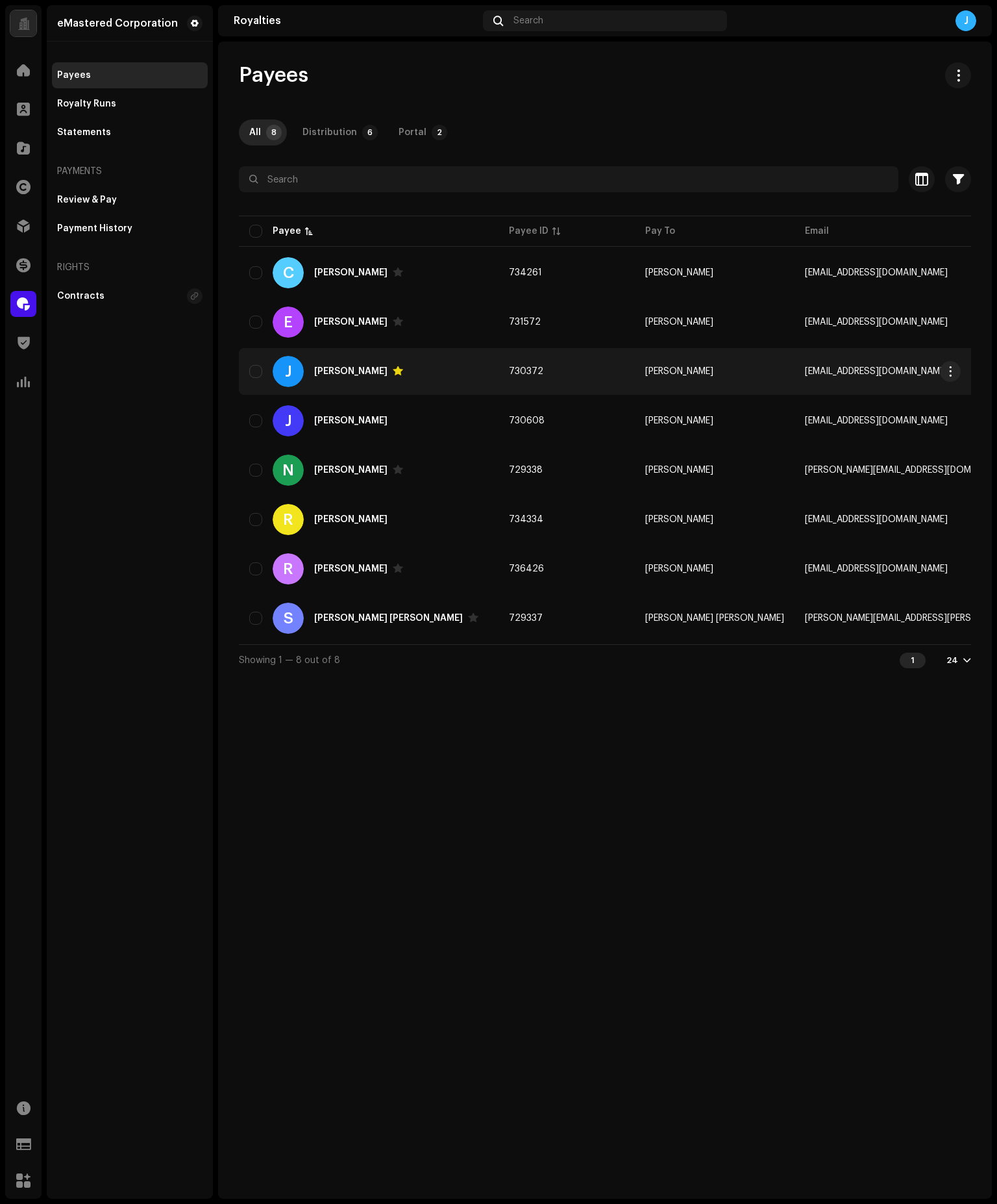
click at [323, 365] on div "J [PERSON_NAME]" at bounding box center [369, 371] width 239 height 31
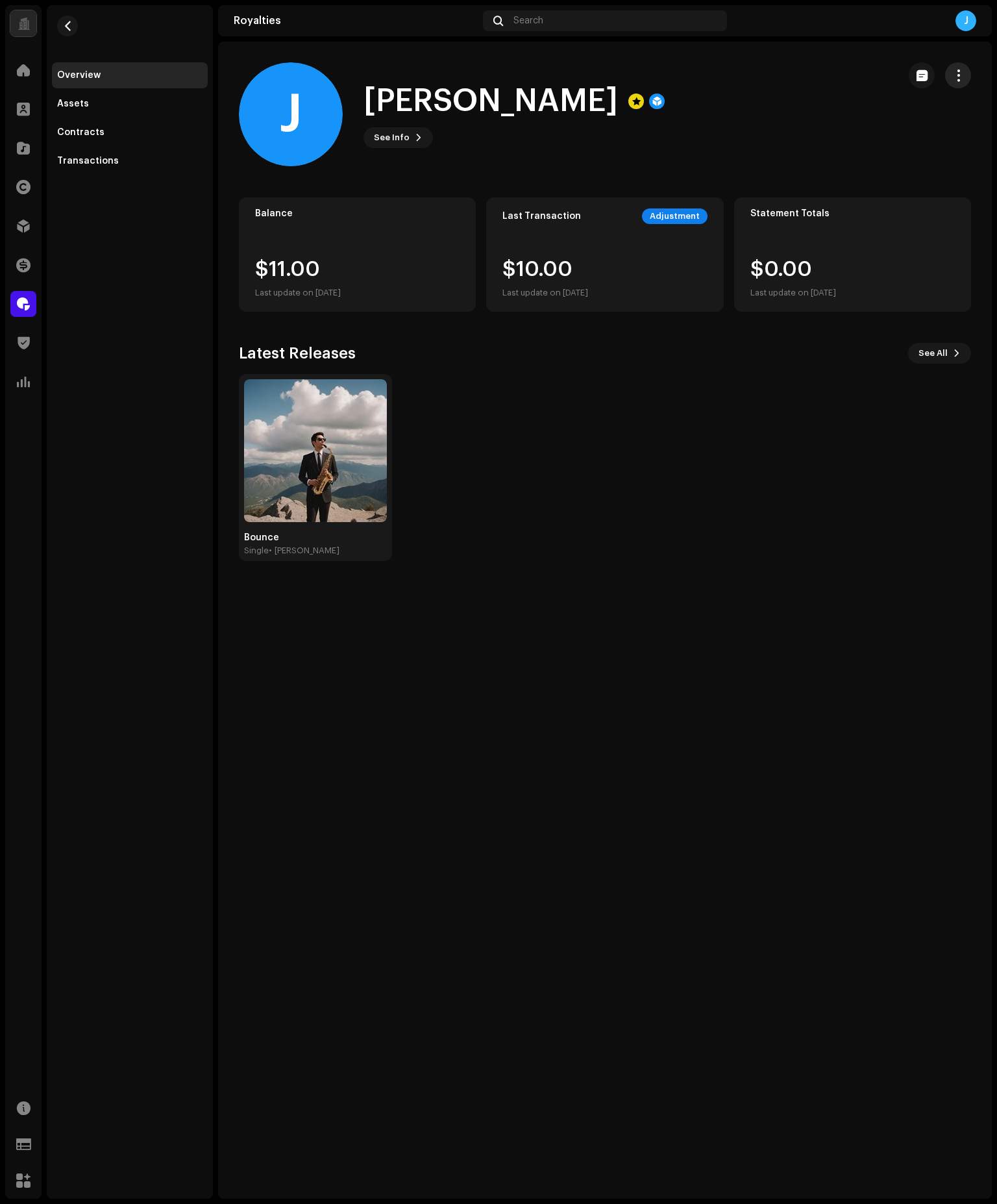
click at [960, 72] on span "button" at bounding box center [958, 76] width 13 height 11
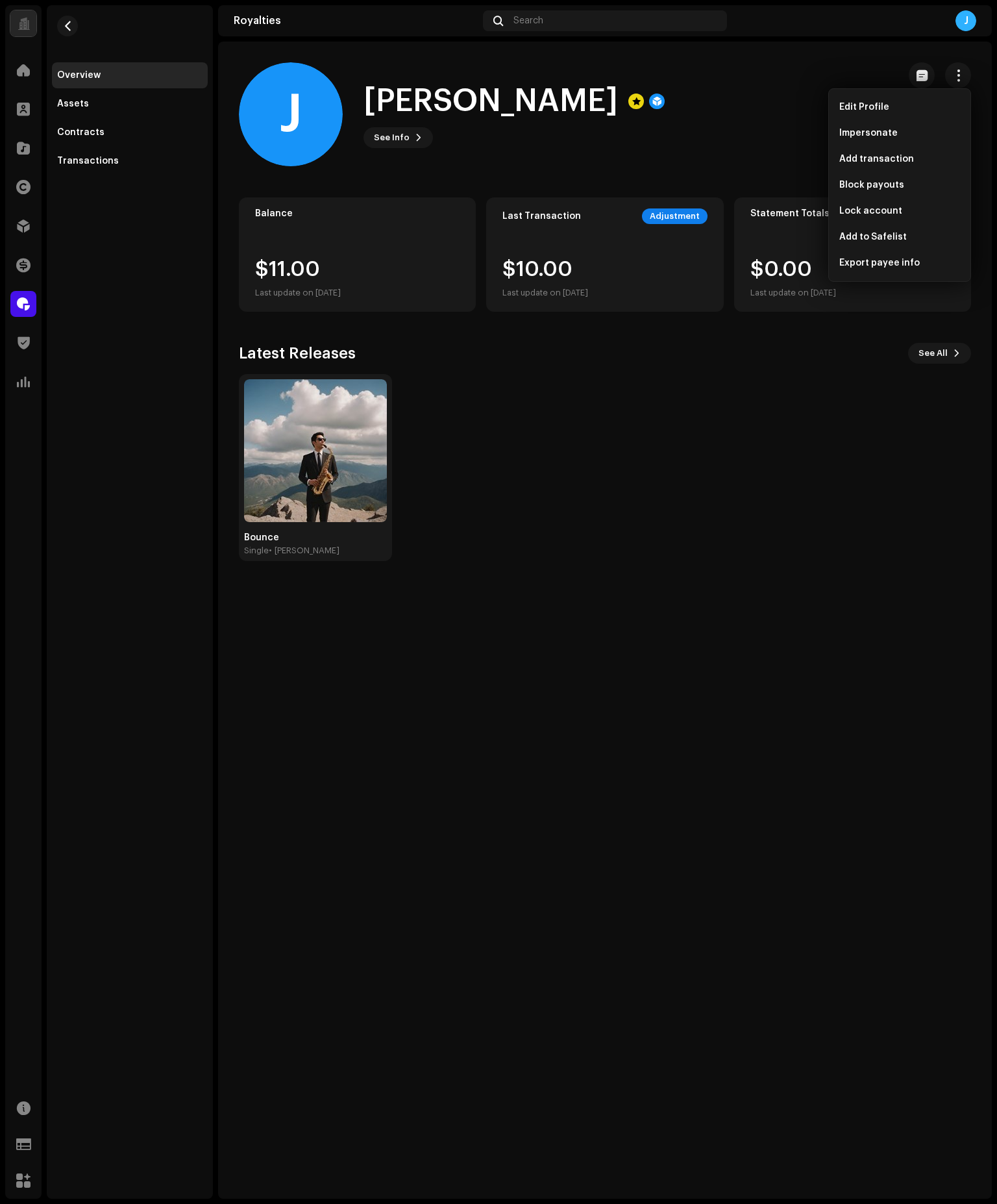
click at [572, 137] on div "J [PERSON_NAME] See Info" at bounding box center [563, 114] width 649 height 104
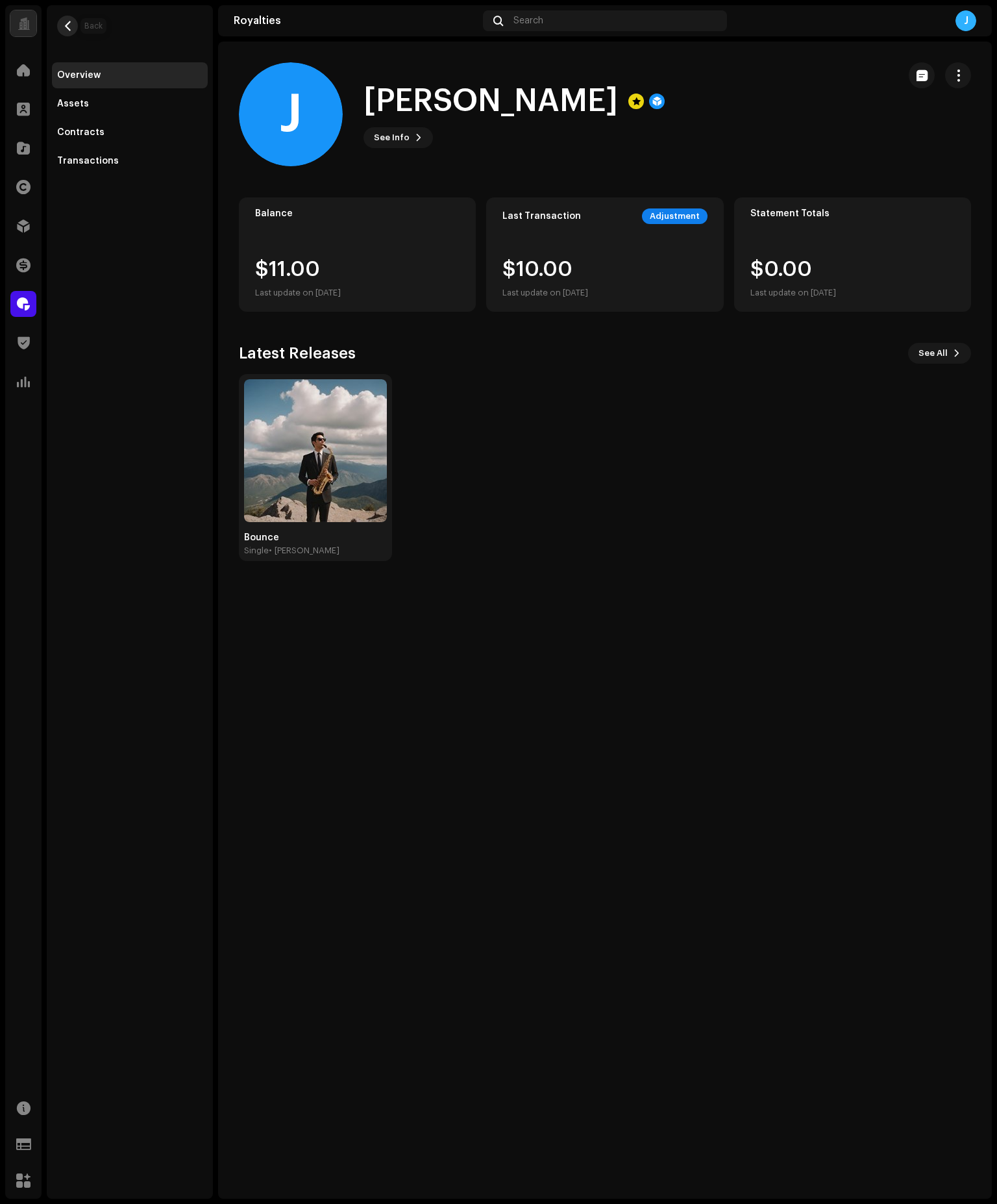
click at [66, 24] on span "button" at bounding box center [68, 26] width 10 height 11
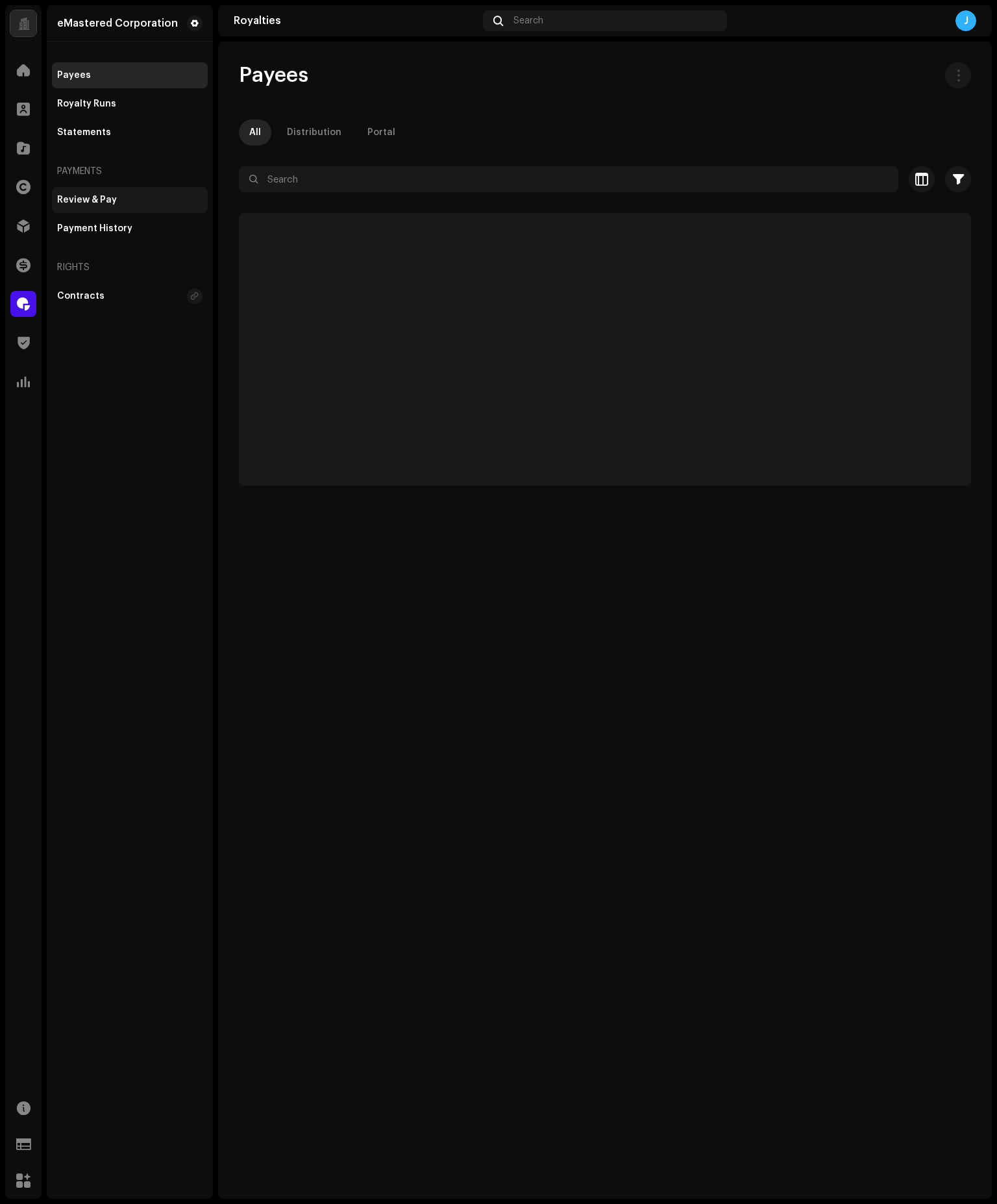
click at [82, 198] on div "Review & Pay" at bounding box center [87, 200] width 60 height 11
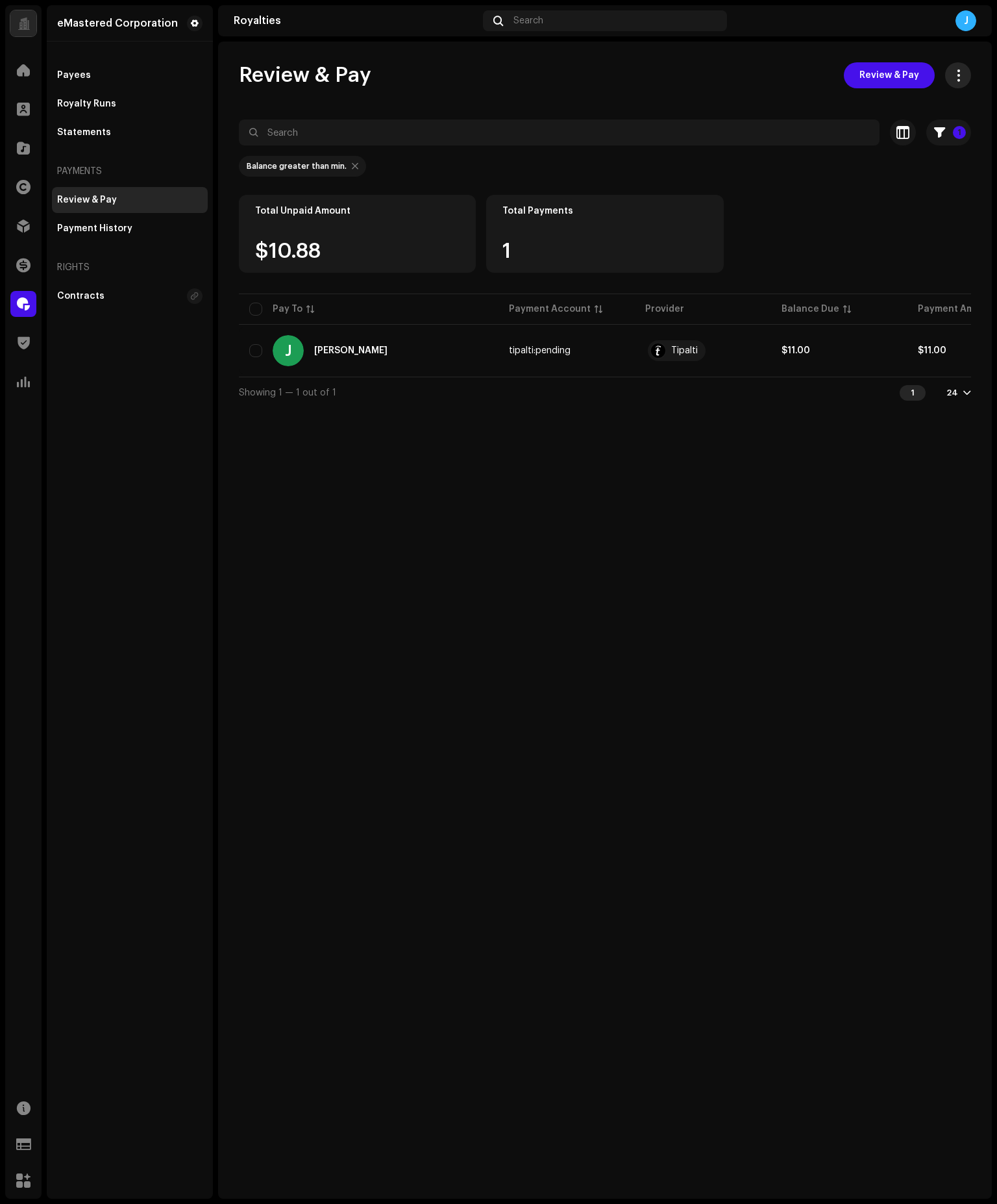
click at [966, 74] on button "button" at bounding box center [958, 75] width 26 height 26
click at [559, 84] on div "Review & Pay Review & Pay" at bounding box center [605, 75] width 732 height 26
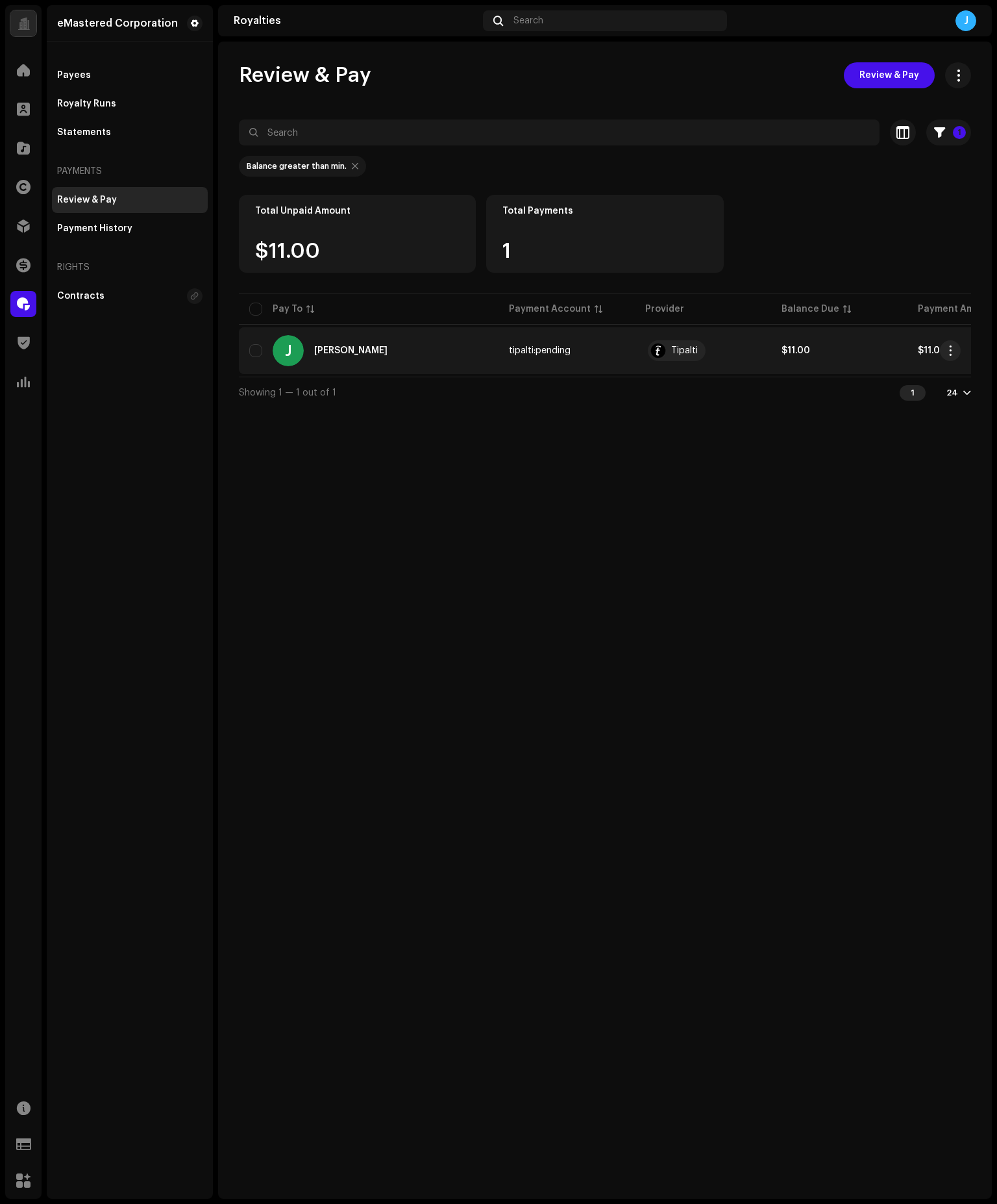
click at [263, 348] on div "J [PERSON_NAME]" at bounding box center [369, 350] width 239 height 31
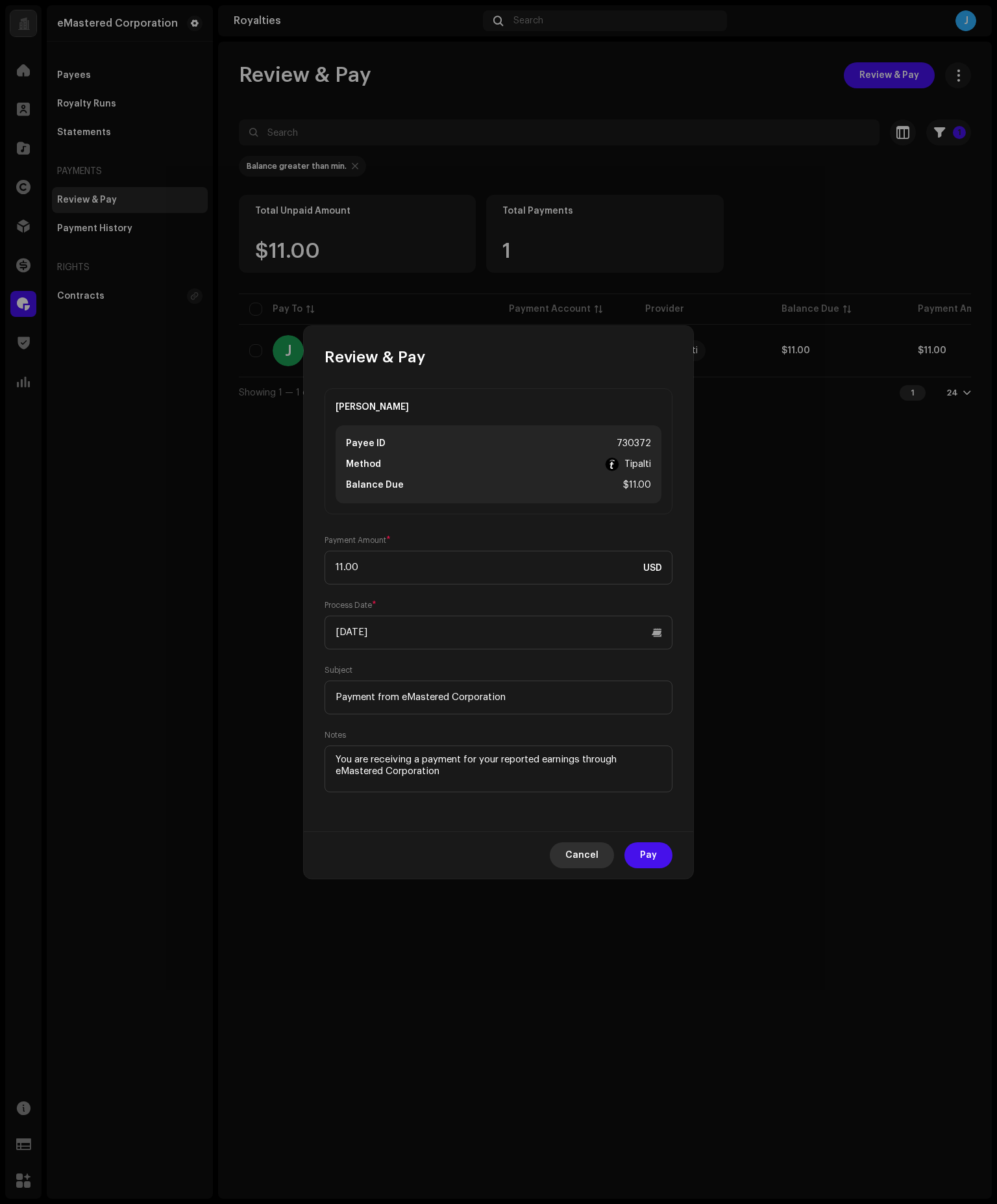
click at [571, 851] on span "Cancel" at bounding box center [582, 854] width 33 height 26
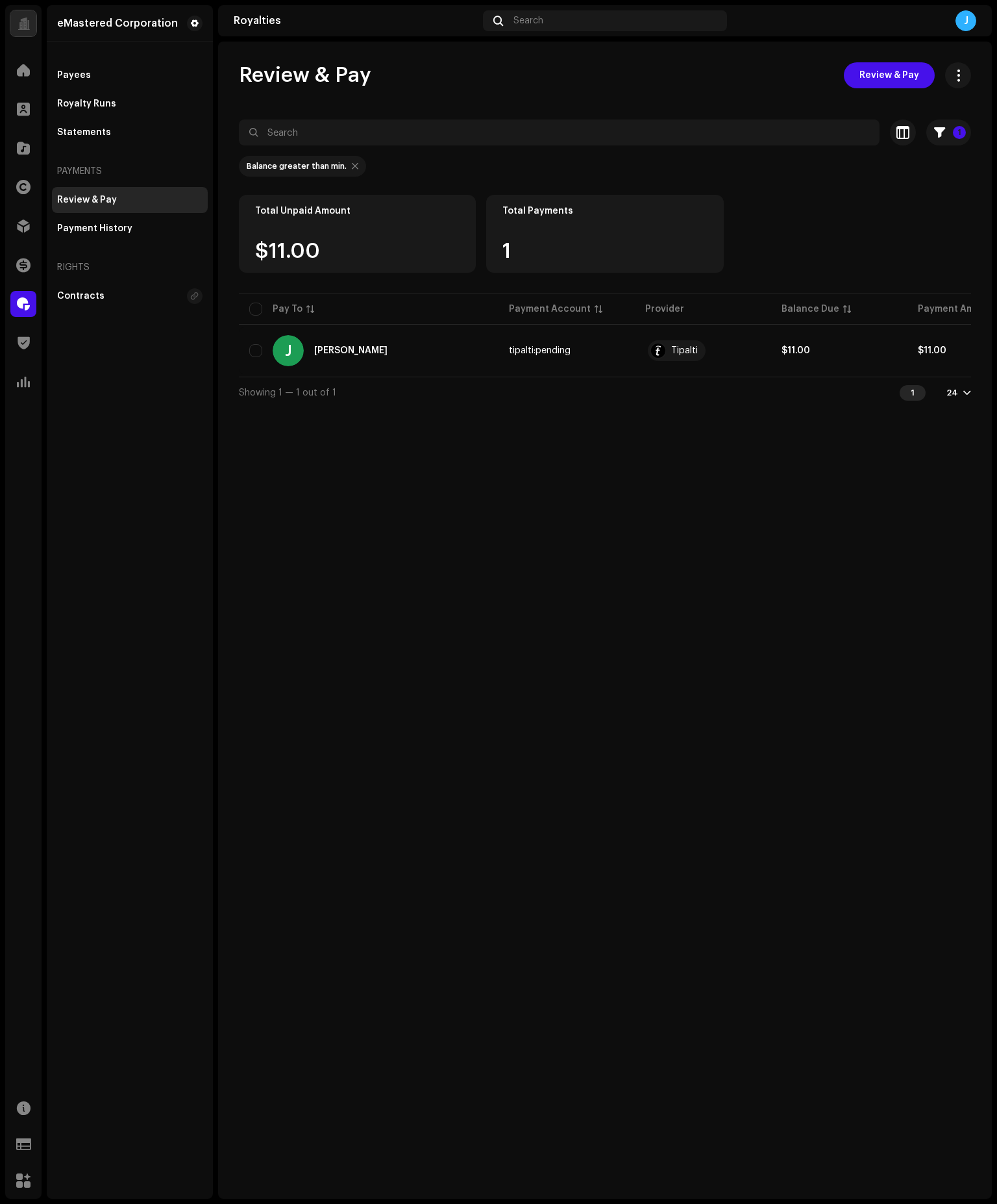
click at [492, 686] on div "Review & Pay Review & Pay 1 Selected 0 Select all 1 Options Filters Payment pro…" at bounding box center [604, 620] width 774 height 1157
click at [256, 841] on div "Review & Pay Review & Pay 1 Selected 0 Select all 1 Options Filters Payment pro…" at bounding box center [604, 620] width 774 height 1157
click at [907, 268] on div "Total Unpaid Amount $11.00 Total Payments 1" at bounding box center [605, 243] width 732 height 96
